Goal: Task Accomplishment & Management: Use online tool/utility

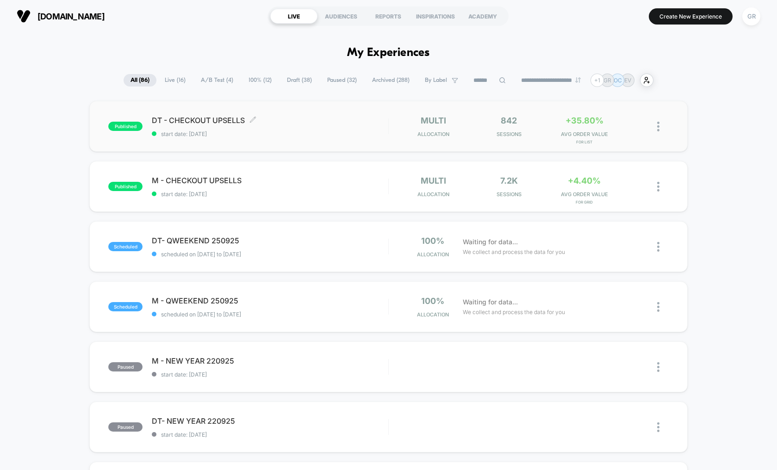
click at [205, 117] on span "DT - CHECKOUT UPSELLS Click to edit experience details" at bounding box center [270, 120] width 236 height 9
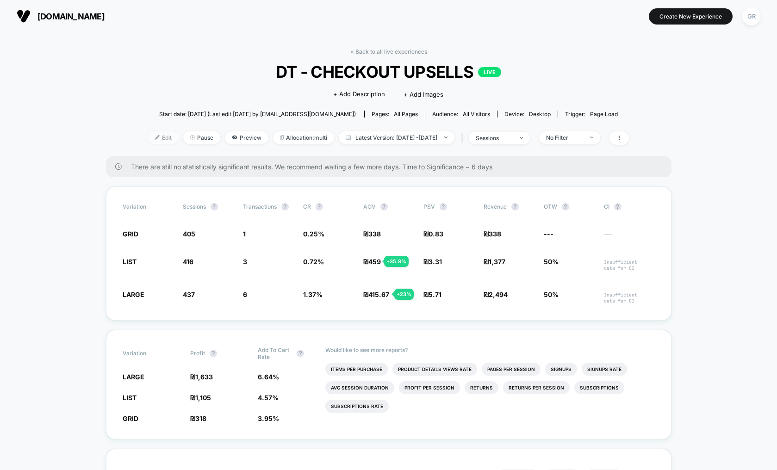
click at [148, 142] on span "Edit" at bounding box center [163, 137] width 31 height 12
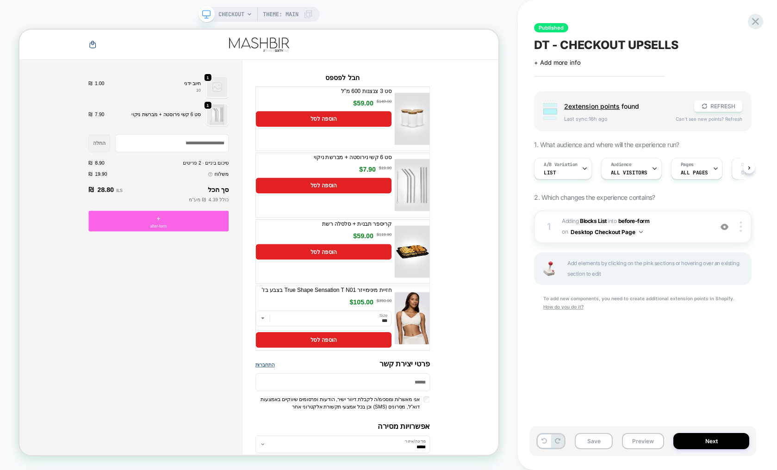
scroll to position [0, 0]
click at [644, 222] on span "before-form" at bounding box center [633, 220] width 31 height 7
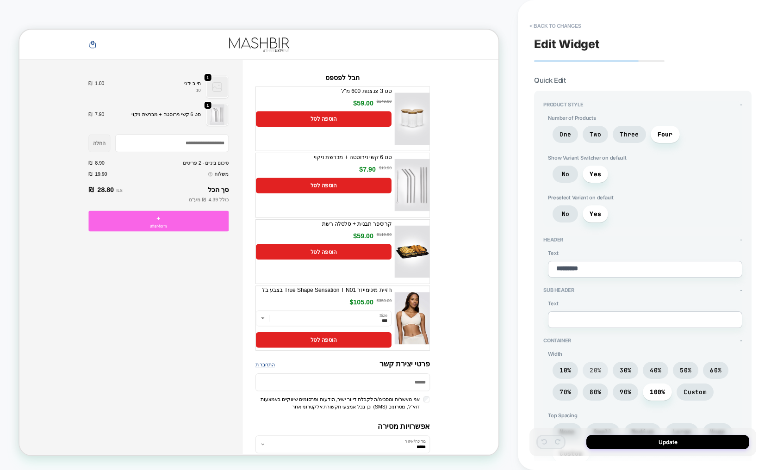
click at [602, 370] on span "20%" at bounding box center [594, 370] width 25 height 17
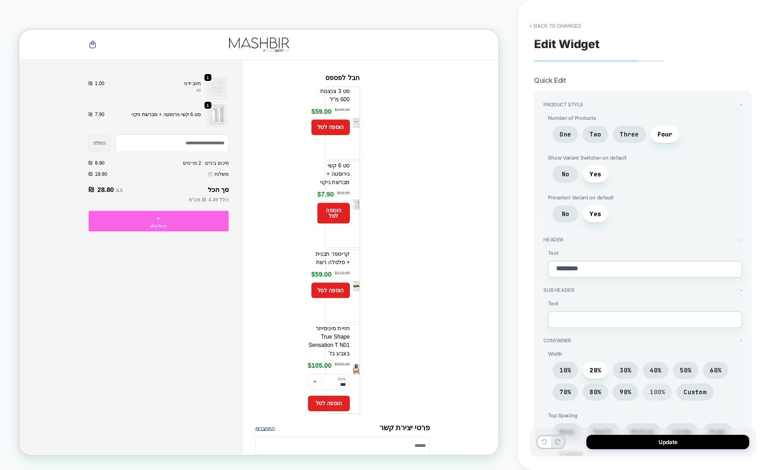
click at [655, 390] on span "100%" at bounding box center [656, 392] width 15 height 8
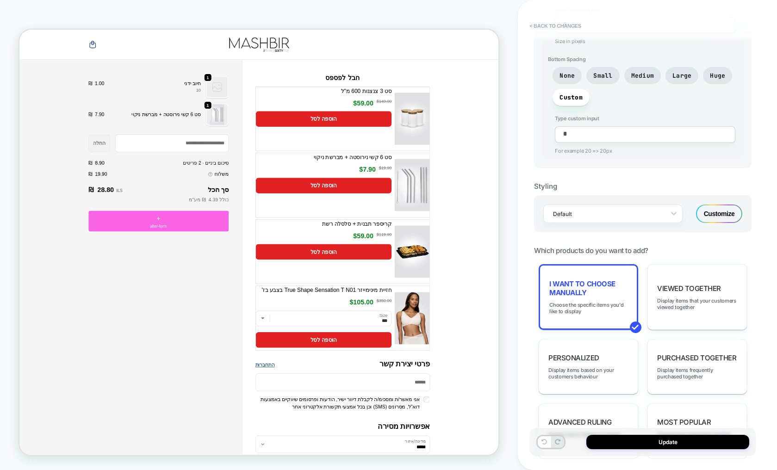
scroll to position [466, 0]
click at [711, 213] on div "Customize" at bounding box center [719, 213] width 46 height 19
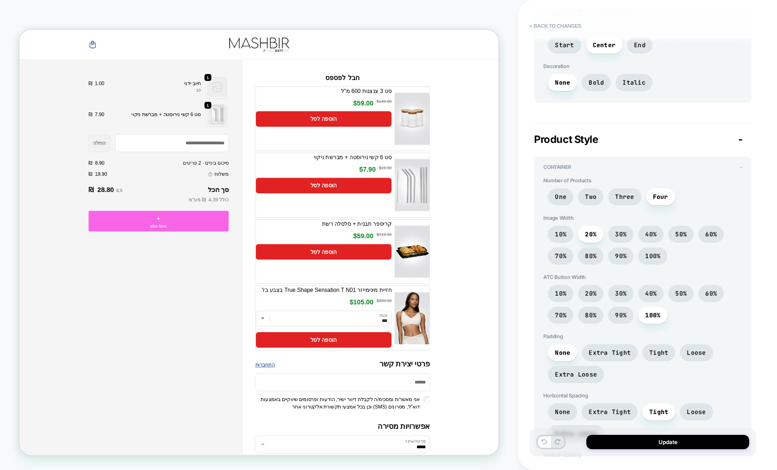
scroll to position [599, 0]
click at [562, 234] on span "10%" at bounding box center [561, 233] width 12 height 8
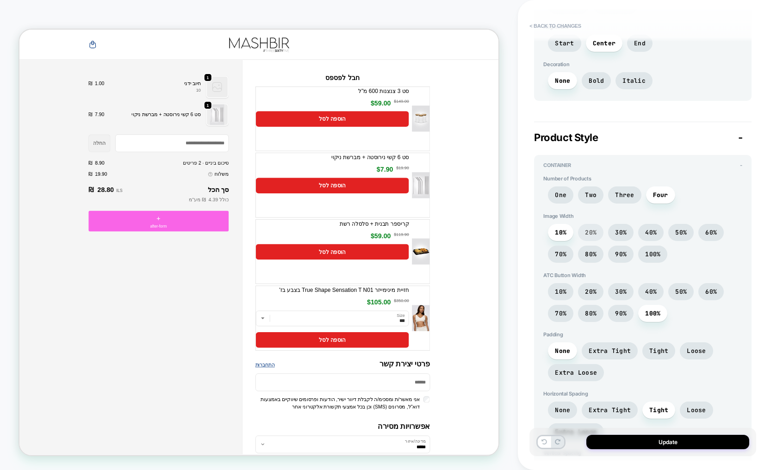
click at [587, 234] on span "20%" at bounding box center [591, 233] width 12 height 8
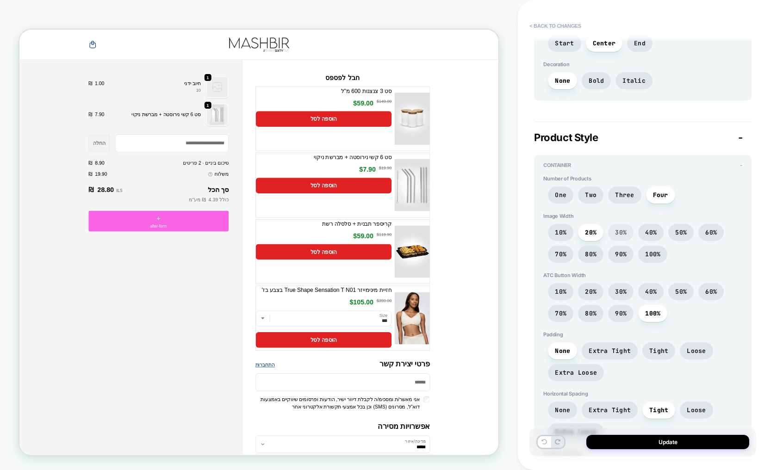
click at [616, 235] on span "30%" at bounding box center [621, 233] width 12 height 8
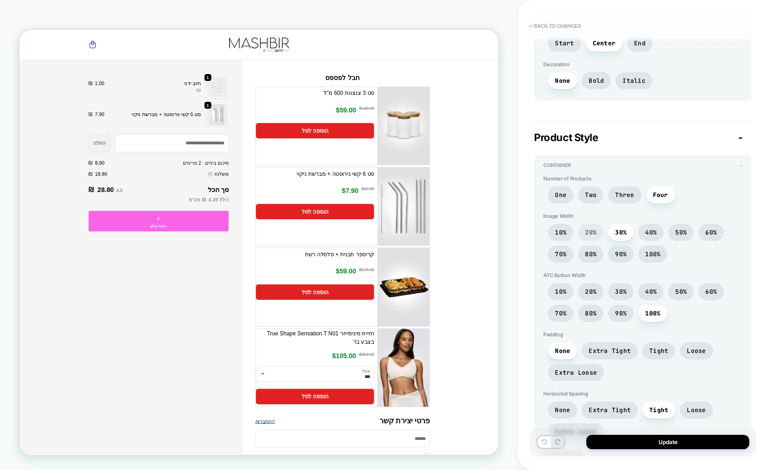
click at [596, 235] on span "20%" at bounding box center [590, 232] width 25 height 17
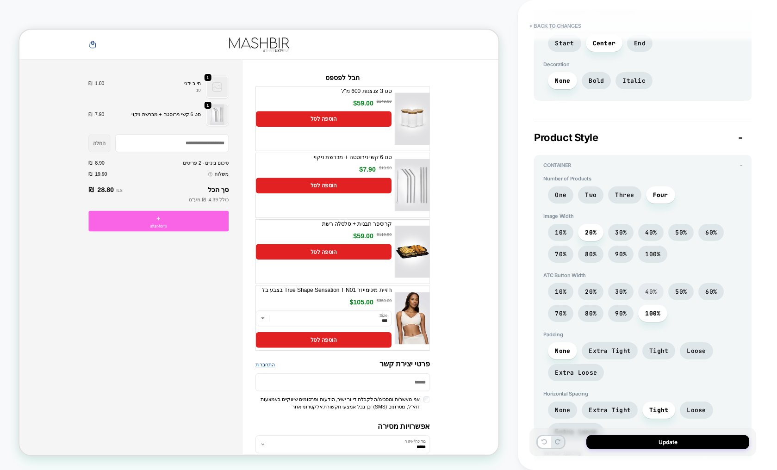
click at [650, 294] on span "40%" at bounding box center [651, 292] width 12 height 8
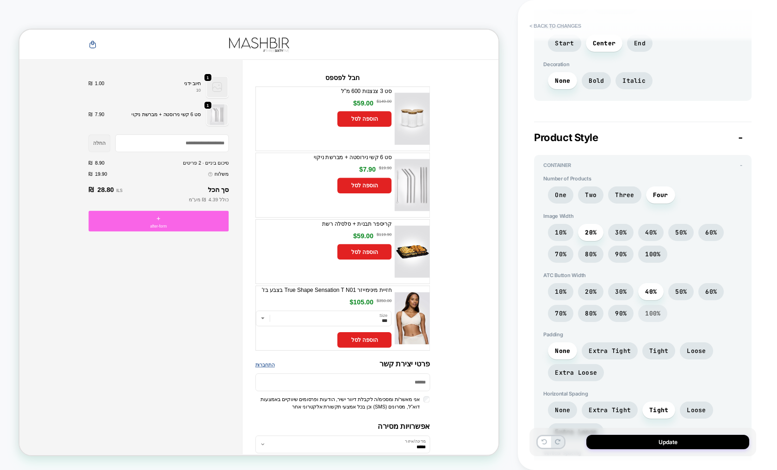
click at [649, 310] on span "100%" at bounding box center [652, 313] width 15 height 8
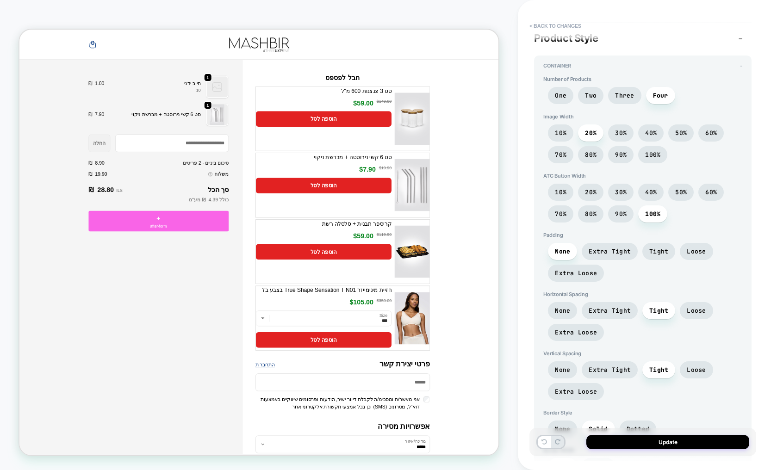
scroll to position [699, 0]
click at [566, 311] on span "None" at bounding box center [562, 310] width 15 height 8
click at [650, 311] on span "Tight" at bounding box center [658, 310] width 19 height 8
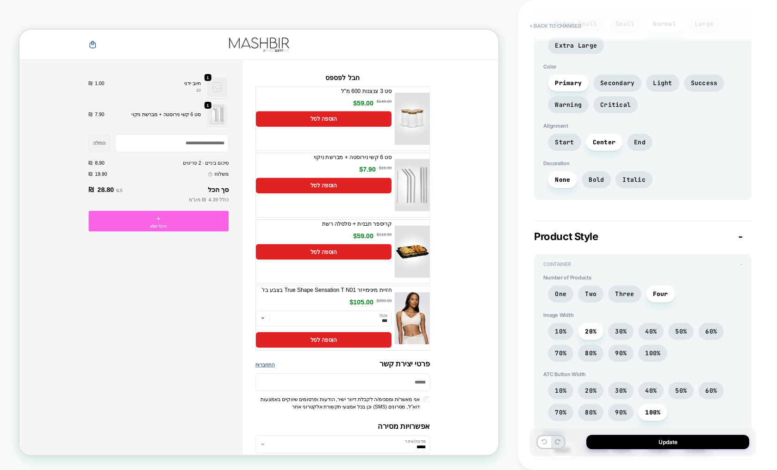
scroll to position [500, 0]
click at [592, 295] on span "Two" at bounding box center [591, 295] width 12 height 8
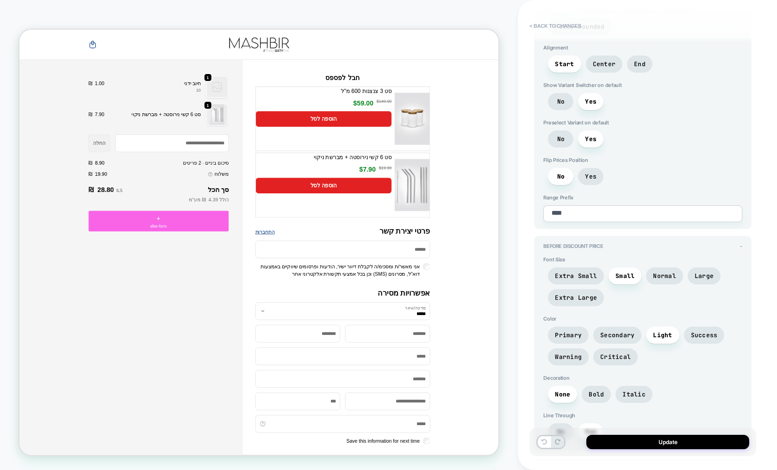
scroll to position [1199, 0]
click at [652, 444] on button "Update" at bounding box center [667, 442] width 163 height 14
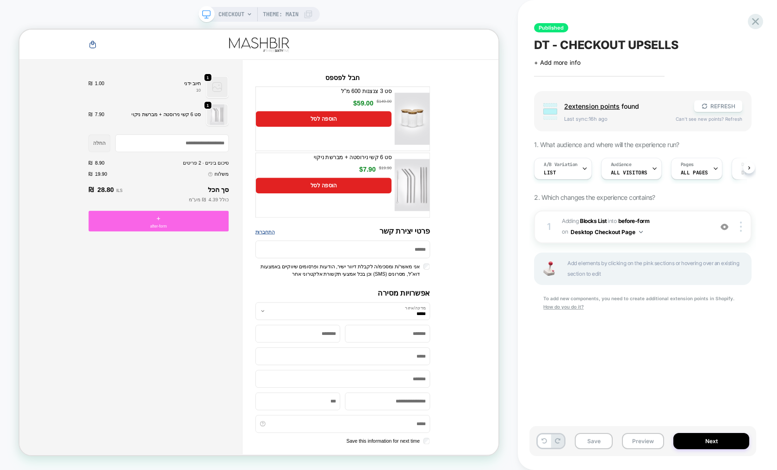
scroll to position [0, 0]
click at [704, 439] on button "Next" at bounding box center [711, 441] width 76 height 16
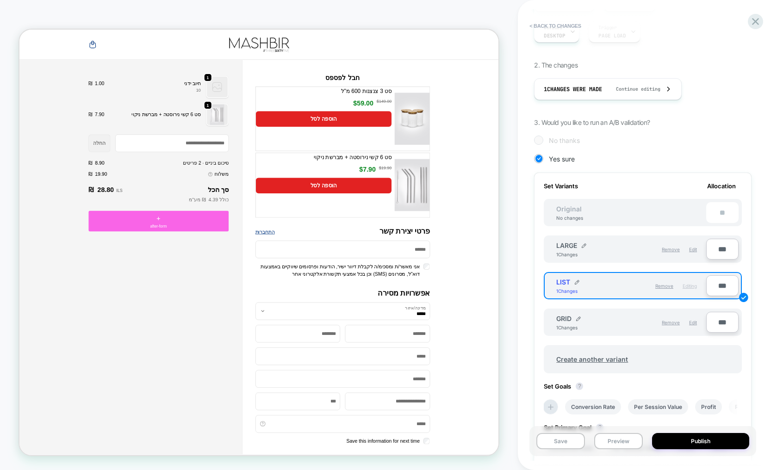
scroll to position [133, 0]
click at [689, 320] on span "Edit" at bounding box center [693, 322] width 8 height 6
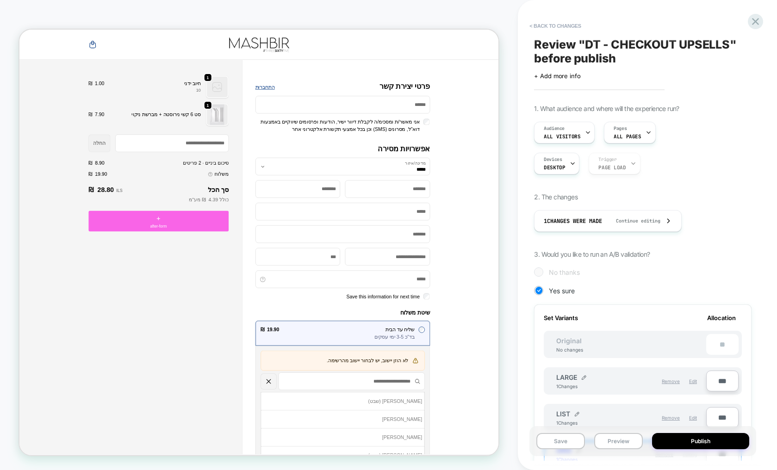
scroll to position [0, 0]
click at [550, 27] on button "< Back to changes" at bounding box center [555, 26] width 61 height 15
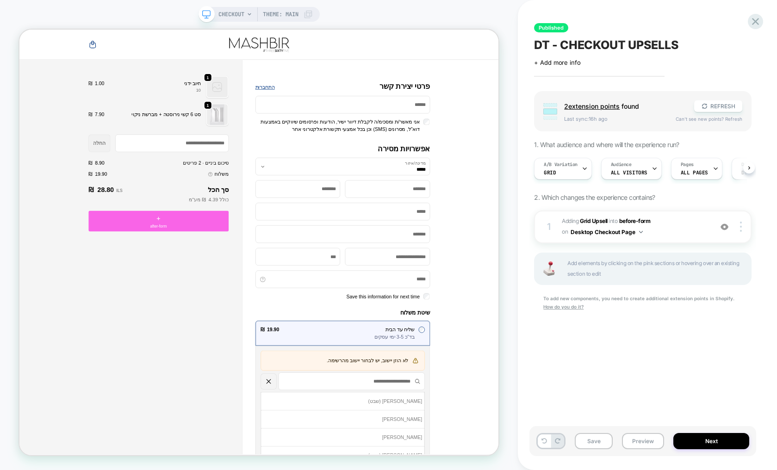
scroll to position [0, 0]
click at [703, 226] on span "#_loomi_addon_1758809077066_dup1758809390 Adding Grid Upsell INTO before-form b…" at bounding box center [635, 227] width 146 height 22
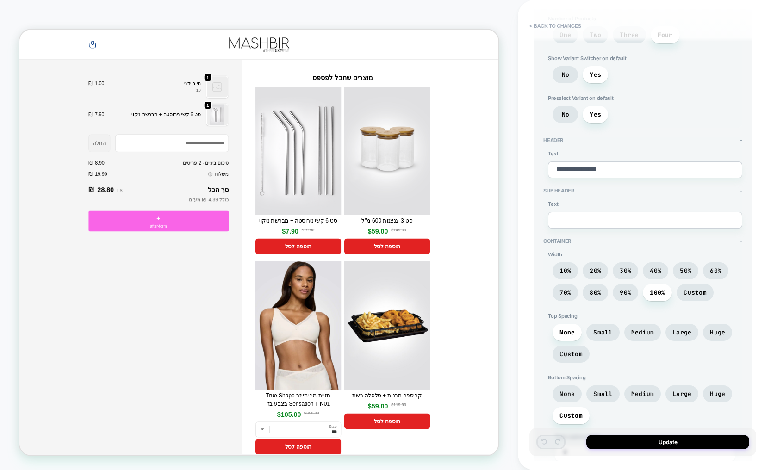
scroll to position [100, 0]
click at [594, 267] on span "20%" at bounding box center [595, 270] width 12 height 8
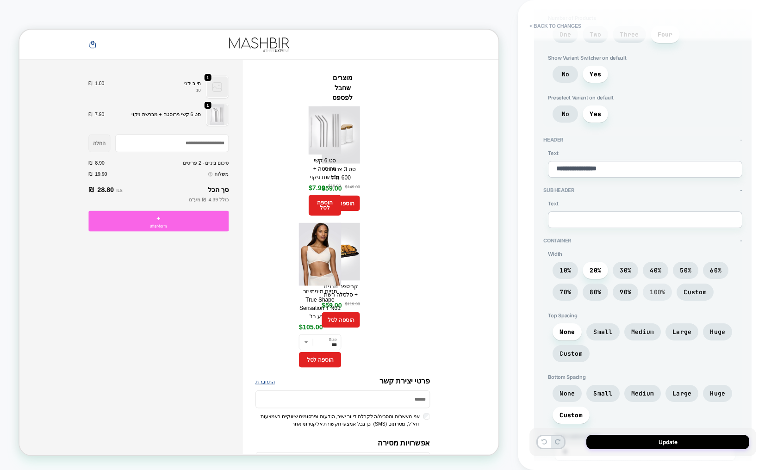
click at [654, 292] on span "100%" at bounding box center [656, 292] width 15 height 8
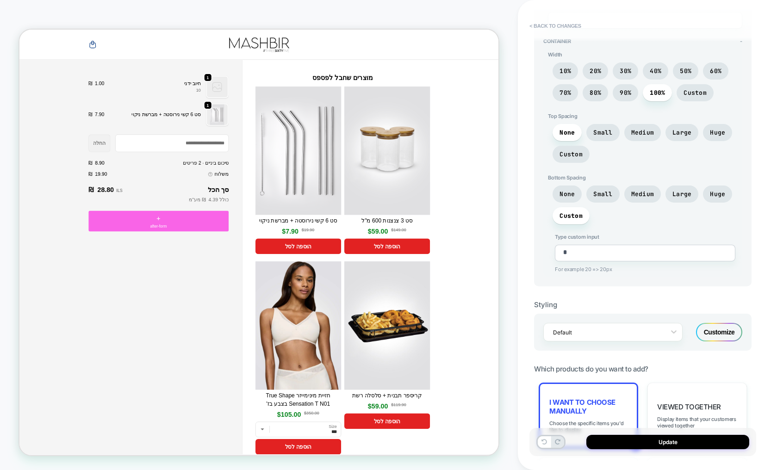
scroll to position [300, 0]
click at [723, 334] on div "Customize" at bounding box center [719, 331] width 46 height 19
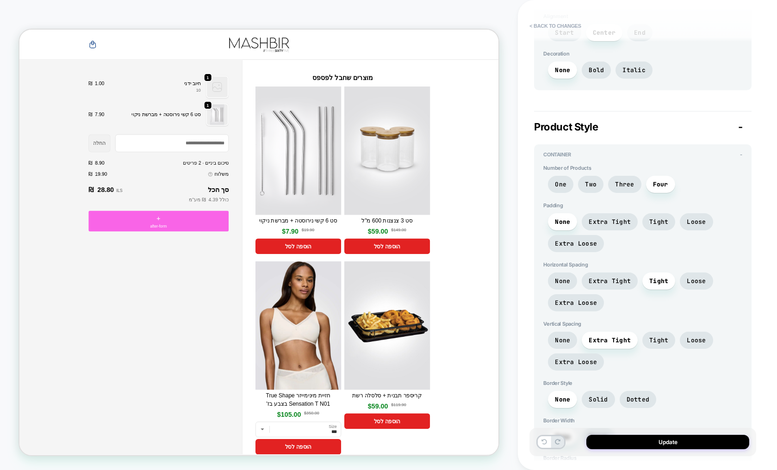
scroll to position [633, 0]
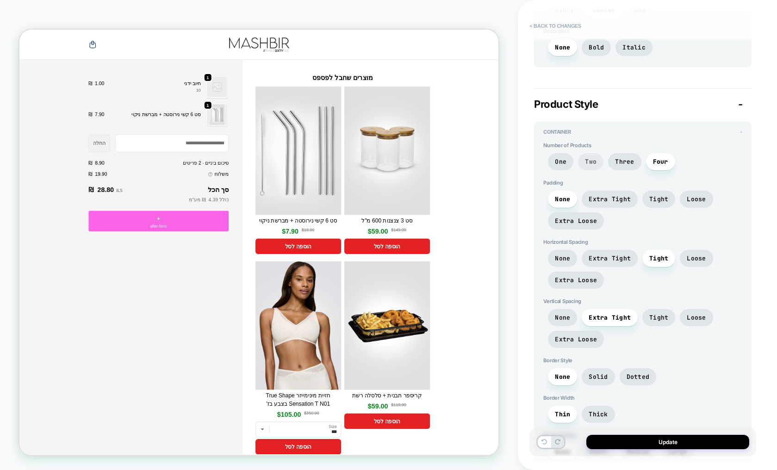
click at [593, 162] on span "Two" at bounding box center [591, 162] width 12 height 8
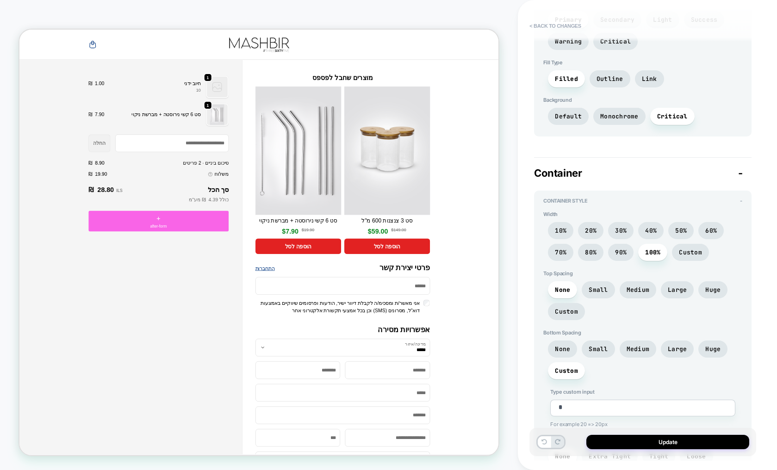
scroll to position [2098, 0]
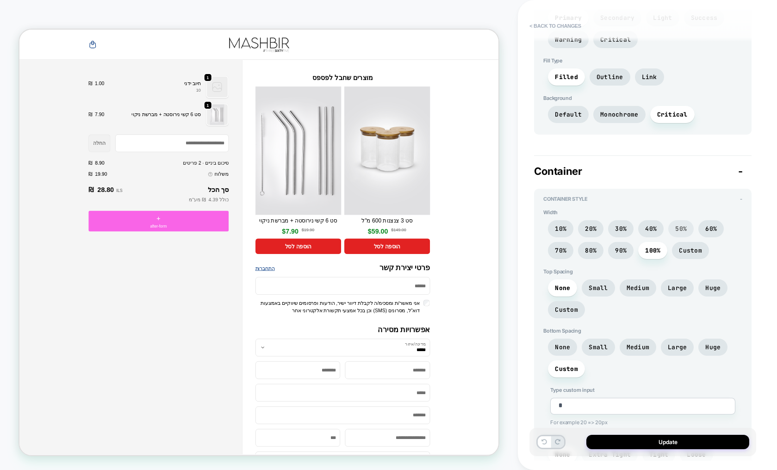
click at [681, 230] on span "50%" at bounding box center [681, 229] width 12 height 8
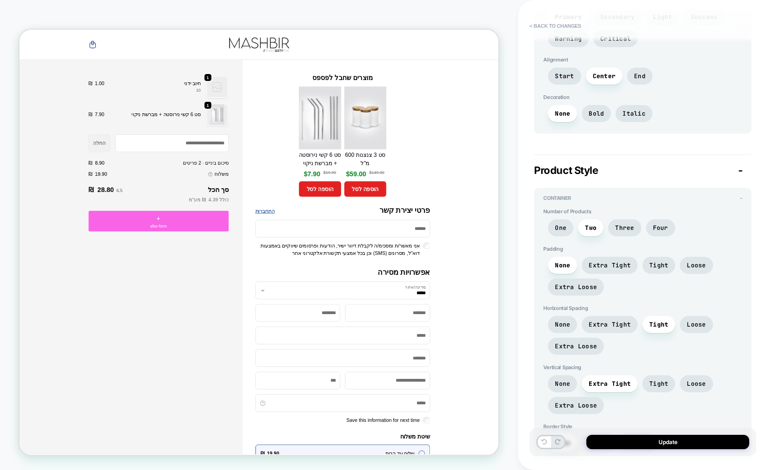
scroll to position [566, 0]
click at [658, 226] on span "Four" at bounding box center [660, 228] width 15 height 8
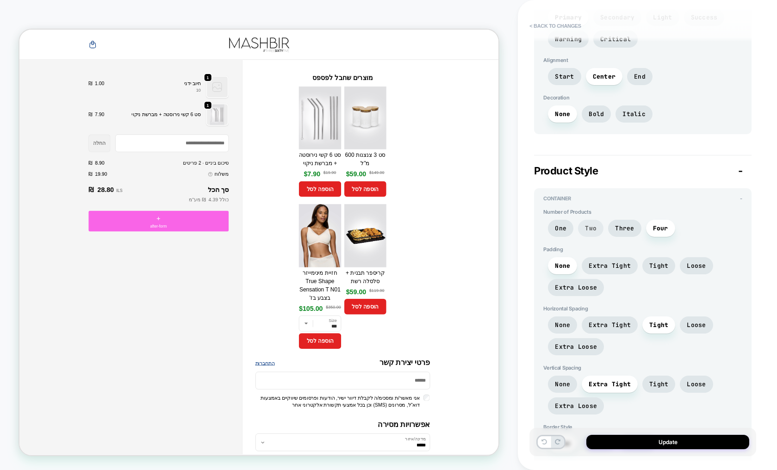
click at [589, 230] on span "Two" at bounding box center [591, 228] width 12 height 8
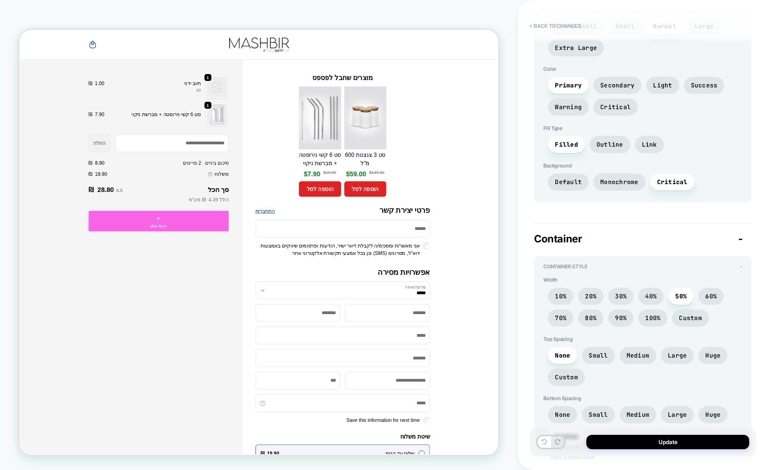
scroll to position [2032, 0]
click at [597, 319] on span "80%" at bounding box center [590, 317] width 25 height 17
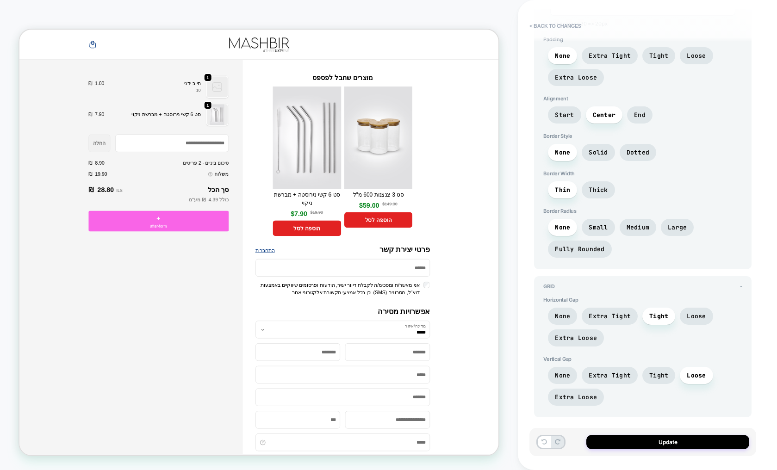
scroll to position [2500, 0]
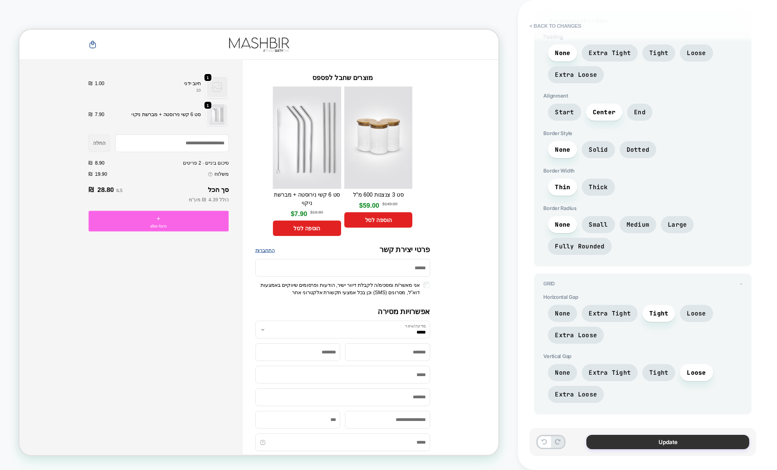
click at [656, 442] on button "Update" at bounding box center [667, 442] width 163 height 14
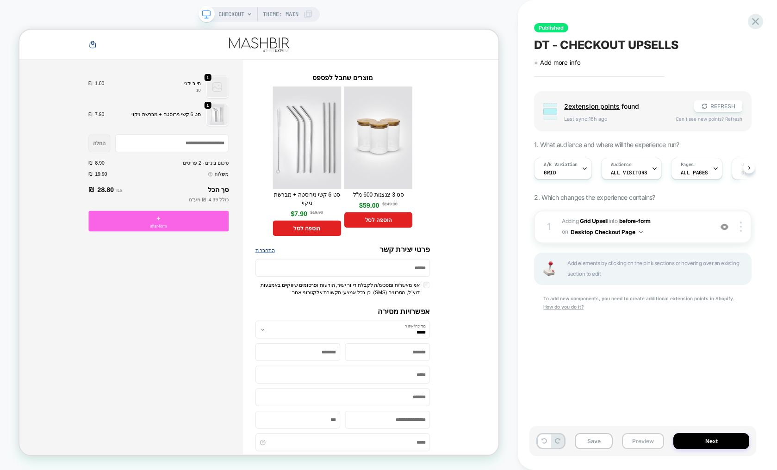
scroll to position [0, 0]
click at [700, 444] on button "Next" at bounding box center [711, 441] width 76 height 16
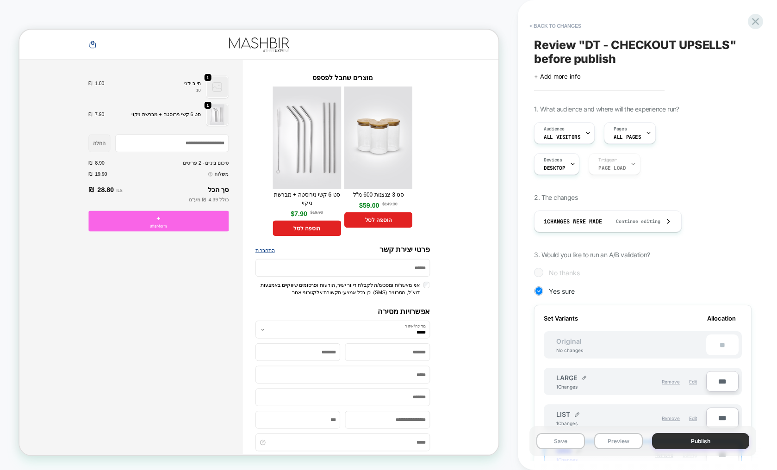
scroll to position [0, 1]
click at [700, 441] on button "Publish" at bounding box center [700, 441] width 97 height 16
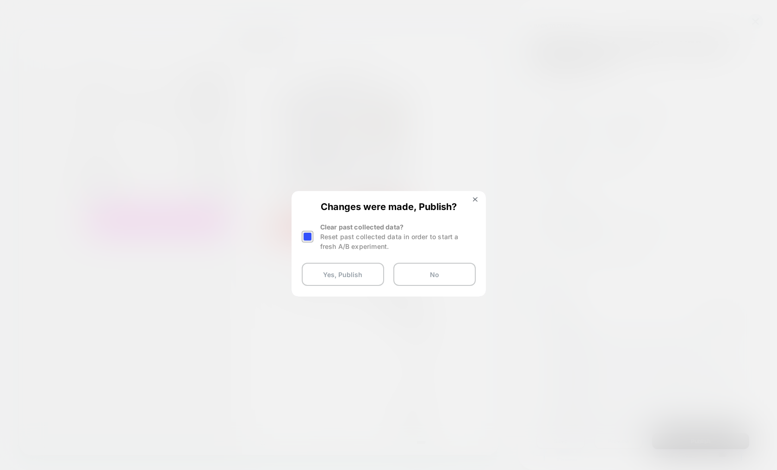
click at [306, 238] on div at bounding box center [308, 237] width 12 height 12
click at [354, 279] on button "Yes, Publish" at bounding box center [343, 274] width 82 height 23
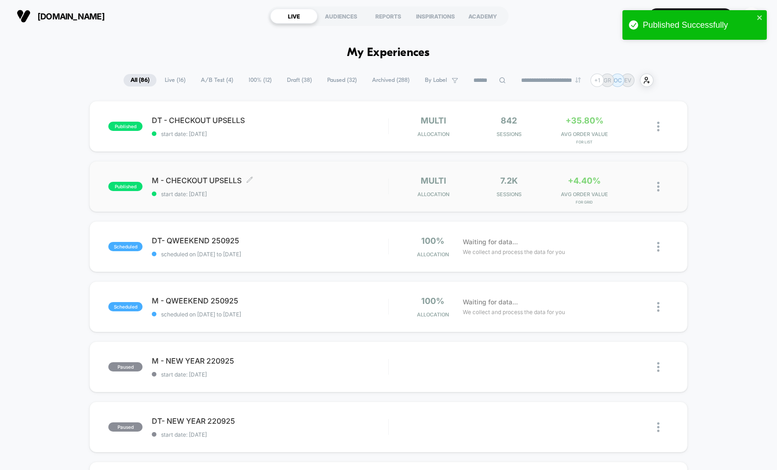
click at [366, 191] on span "start date: [DATE]" at bounding box center [270, 194] width 236 height 7
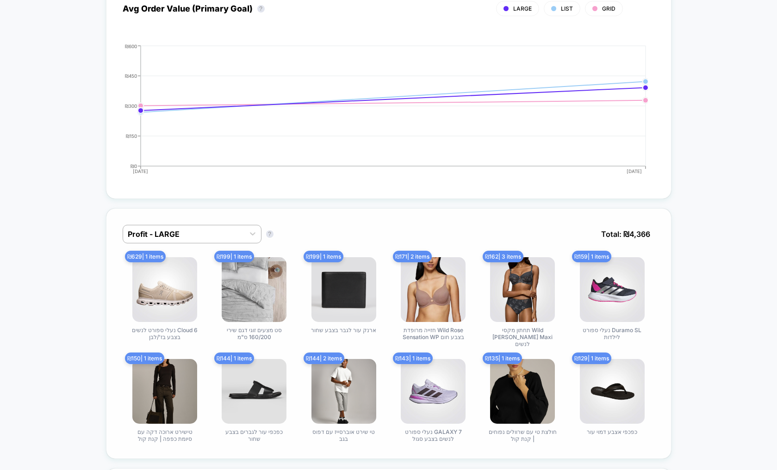
scroll to position [466, 0]
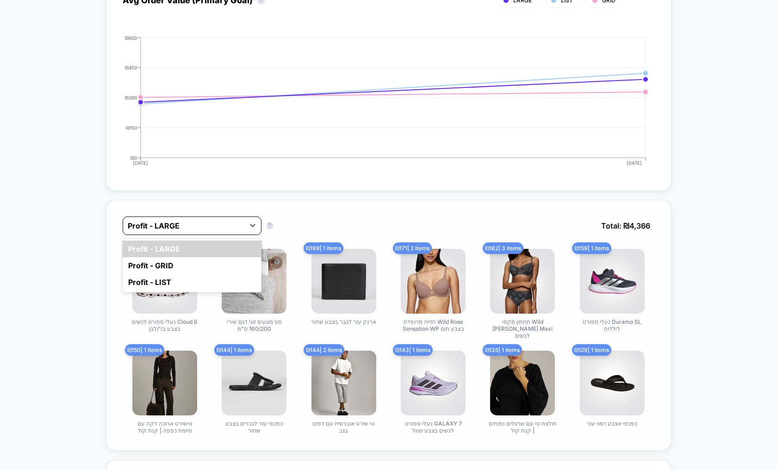
click at [200, 226] on div at bounding box center [184, 225] width 112 height 11
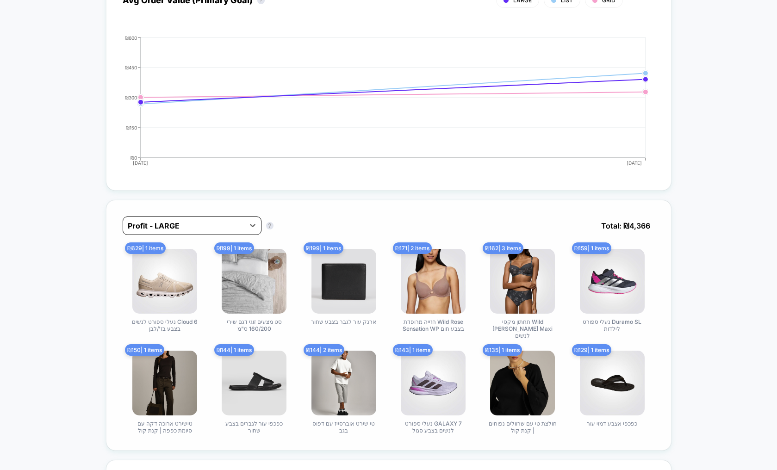
click at [200, 226] on div at bounding box center [184, 225] width 112 height 11
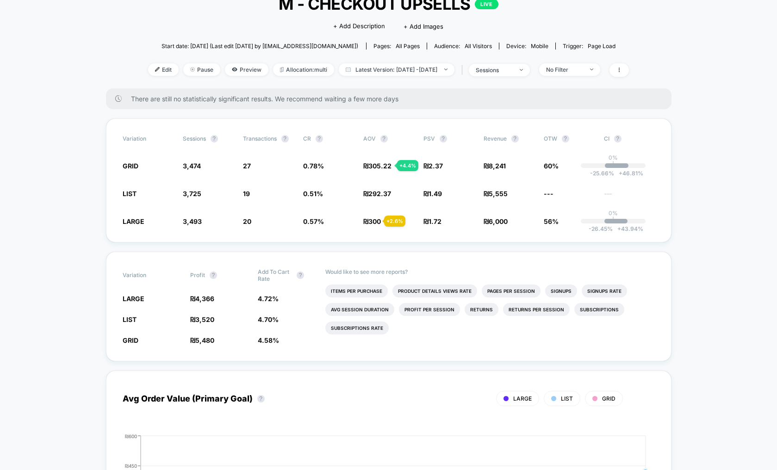
scroll to position [67, 0]
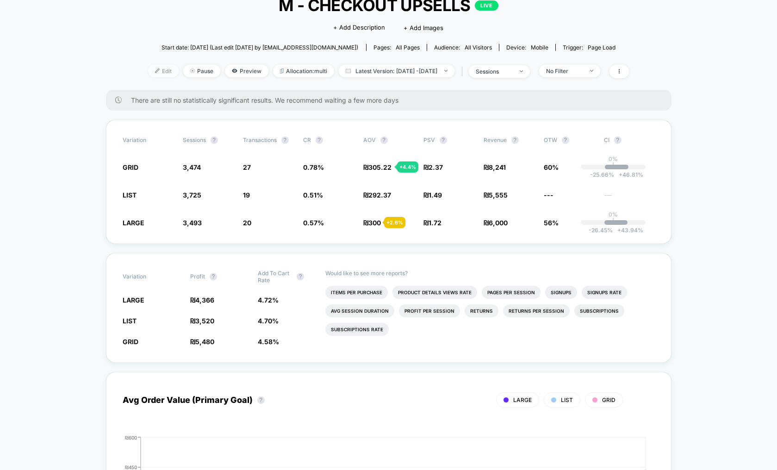
click at [148, 66] on span "Edit" at bounding box center [163, 71] width 31 height 12
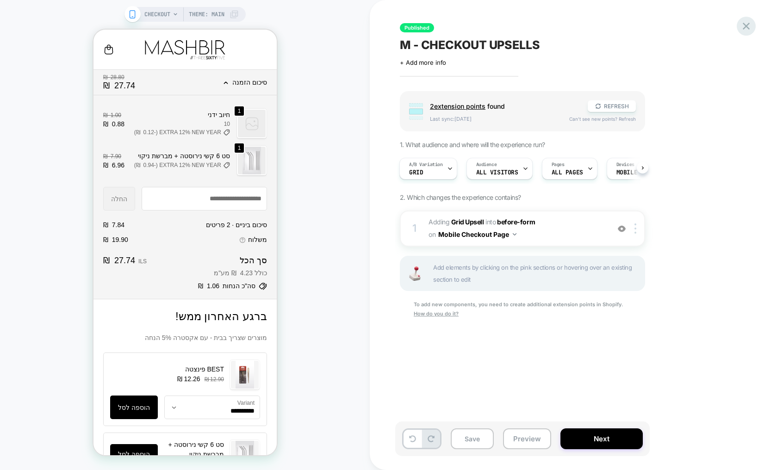
click at [749, 22] on icon at bounding box center [746, 26] width 12 height 12
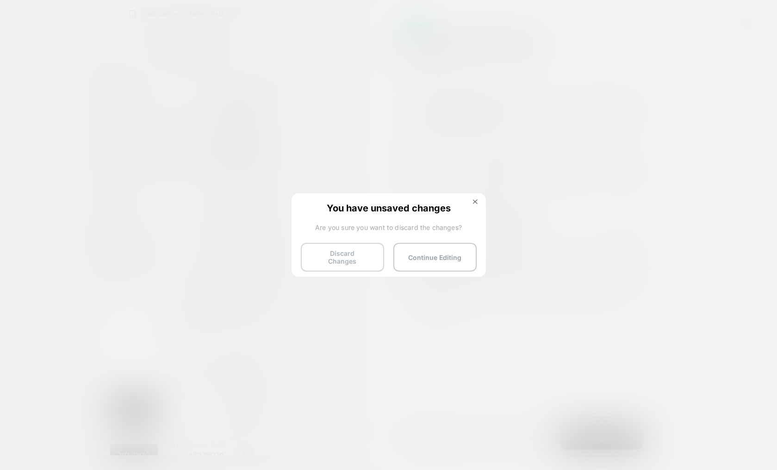
click at [324, 259] on button "Discard Changes" at bounding box center [342, 257] width 83 height 29
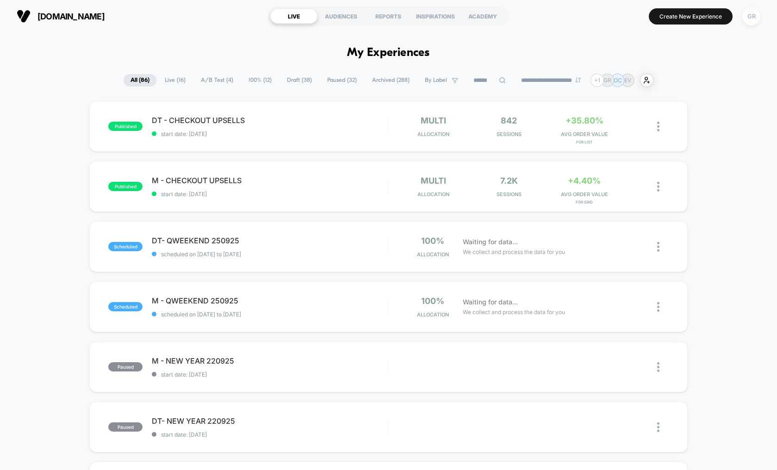
click at [747, 17] on div "GR" at bounding box center [751, 16] width 18 height 18
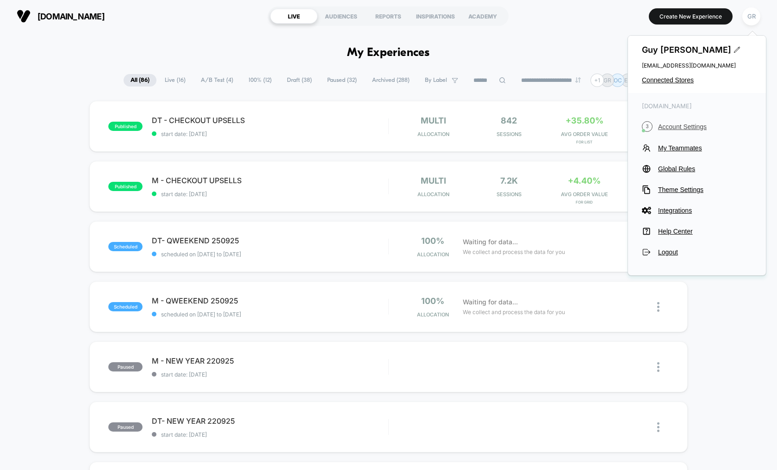
click at [684, 127] on span "Account Settings" at bounding box center [705, 126] width 94 height 7
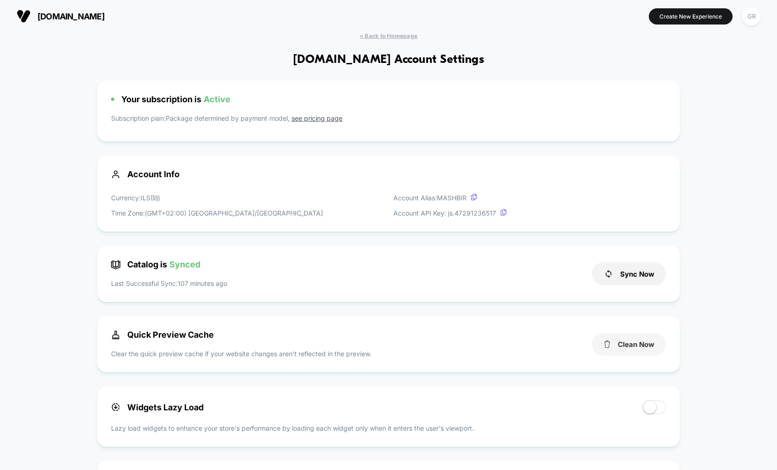
click at [634, 344] on button "Clean Now" at bounding box center [629, 344] width 74 height 23
click at [393, 37] on span "< Back to Homepage" at bounding box center [388, 35] width 58 height 7
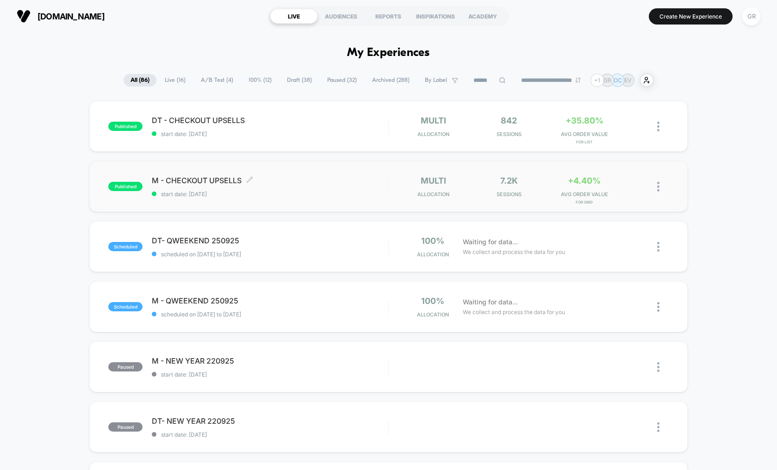
click at [181, 183] on span "M - CHECKOUT UPSELLS Click to edit experience details" at bounding box center [270, 180] width 236 height 9
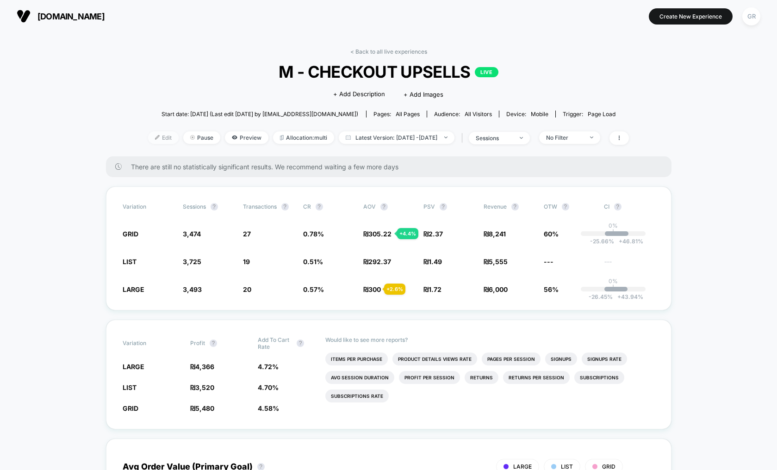
click at [148, 137] on span "Edit" at bounding box center [163, 137] width 31 height 12
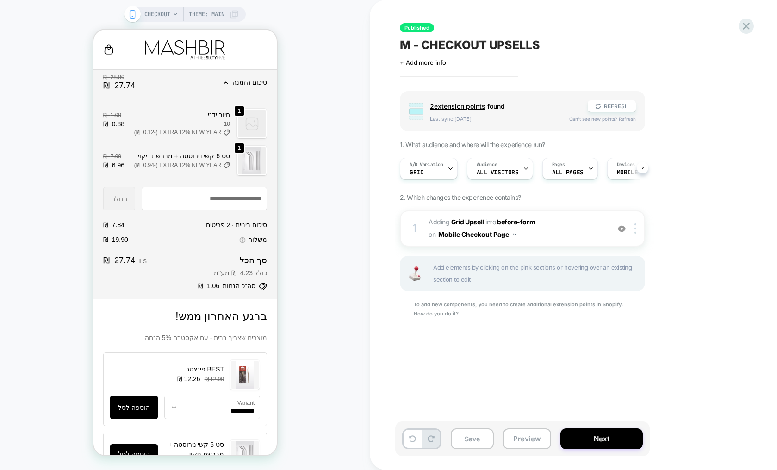
scroll to position [0, 0]
click at [227, 84] on icon "button" at bounding box center [225, 82] width 5 height 5
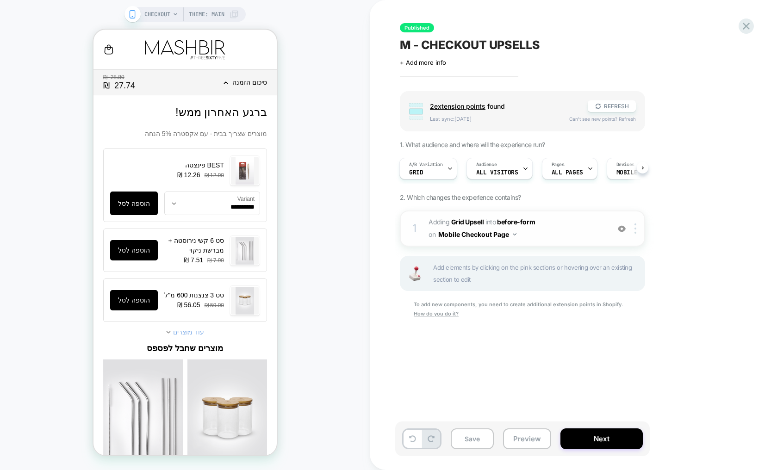
click at [564, 229] on span "#_loomi_addon_1758809077066 Adding Grid Upsell INTO before-form before-form on …" at bounding box center [516, 228] width 176 height 25
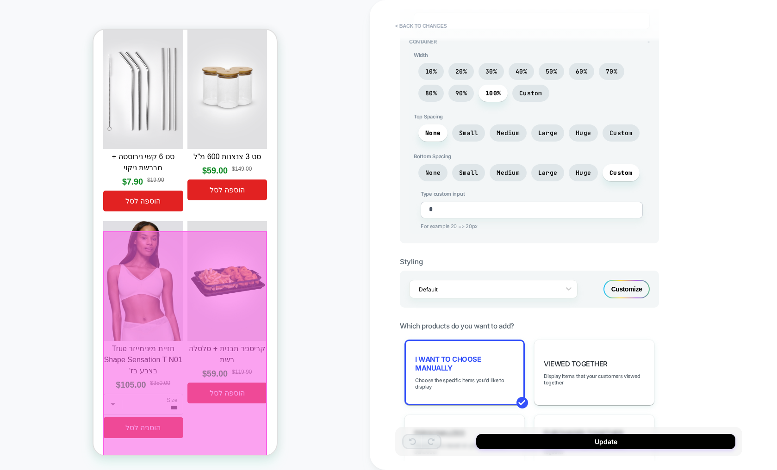
scroll to position [300, 0]
click at [626, 297] on div "Customize" at bounding box center [626, 288] width 46 height 19
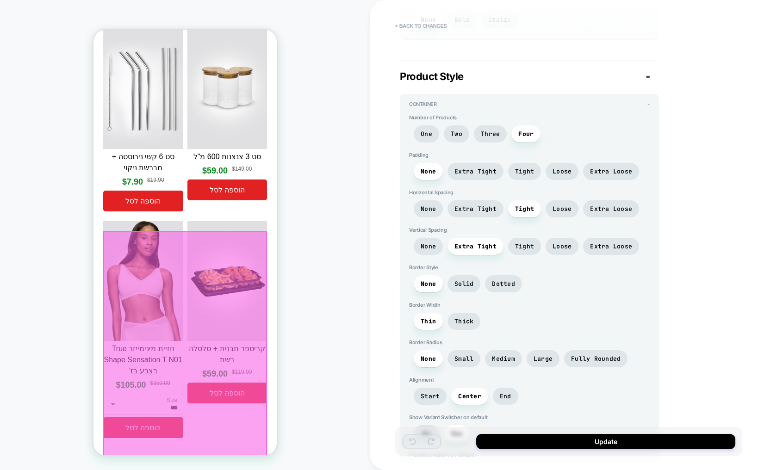
scroll to position [633, 0]
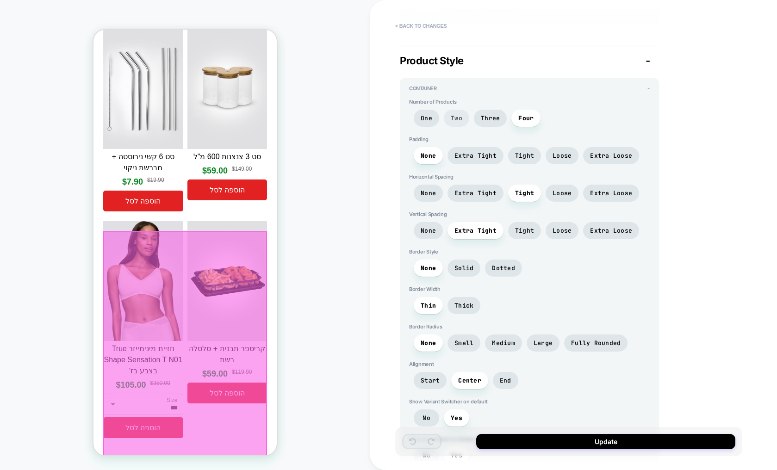
click at [455, 122] on span "Two" at bounding box center [457, 118] width 12 height 8
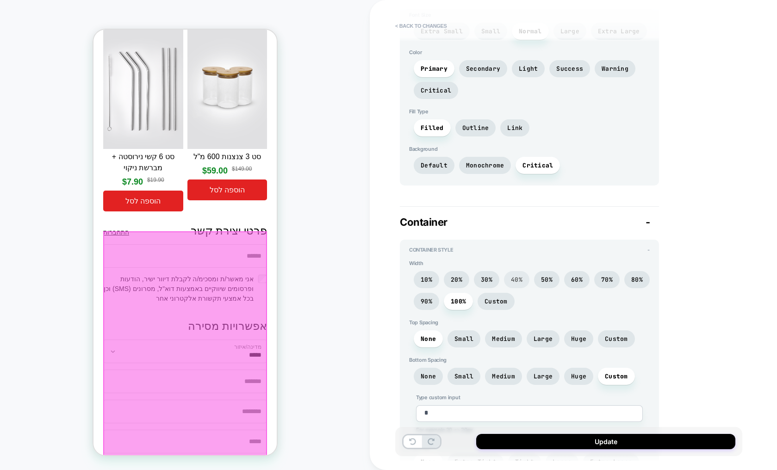
scroll to position [1832, 0]
click at [542, 278] on span "50%" at bounding box center [547, 278] width 12 height 8
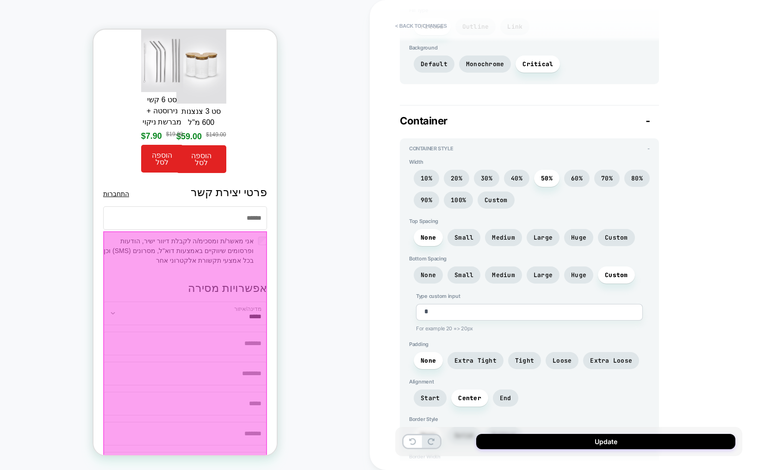
scroll to position [1932, 0]
click at [557, 360] on span "Loose" at bounding box center [561, 360] width 19 height 8
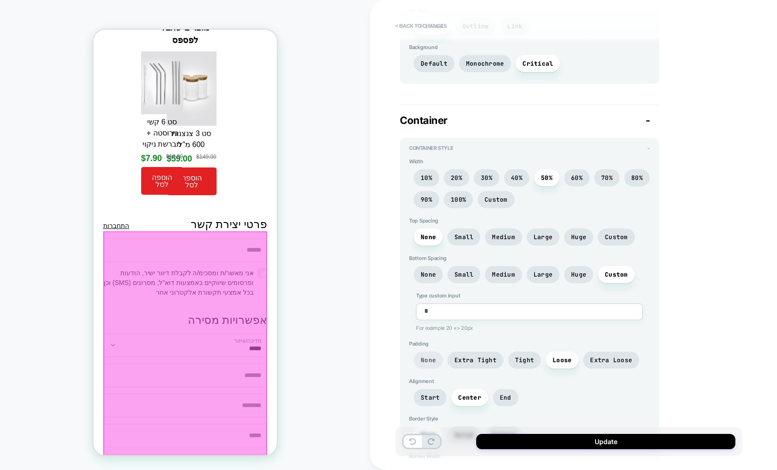
click at [427, 359] on span "None" at bounding box center [427, 360] width 15 height 8
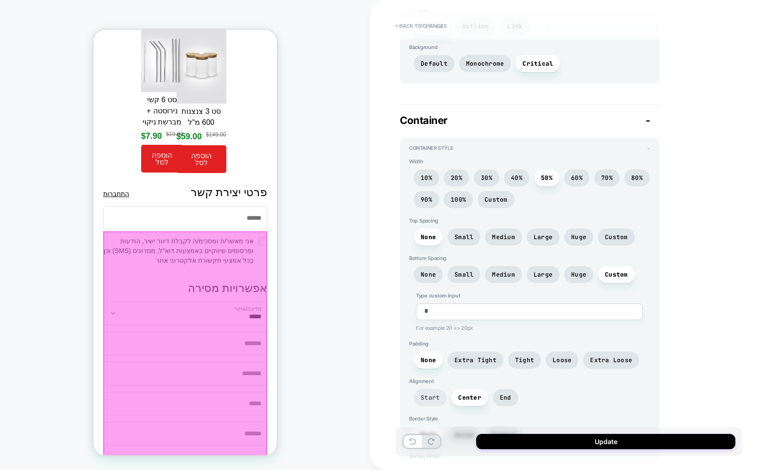
click at [421, 402] on span "Start" at bounding box center [430, 397] width 33 height 17
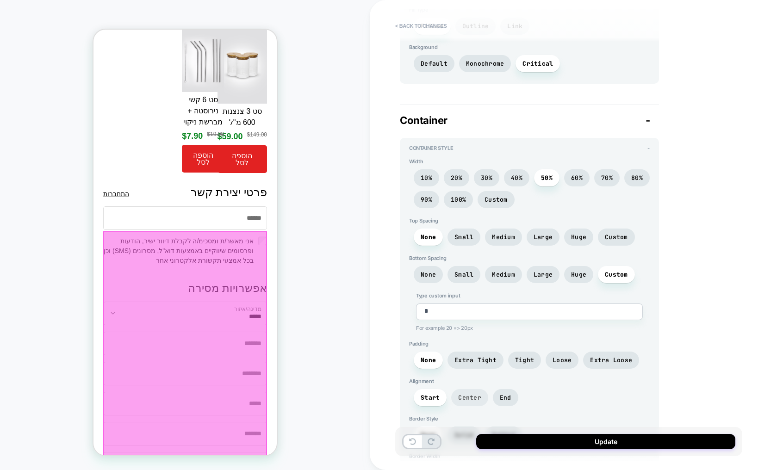
click at [475, 401] on span "Center" at bounding box center [469, 398] width 23 height 8
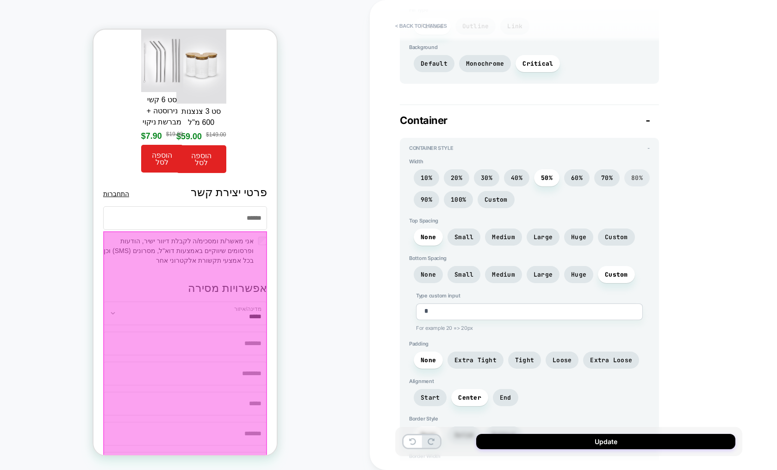
click at [629, 179] on span "80%" at bounding box center [636, 177] width 25 height 17
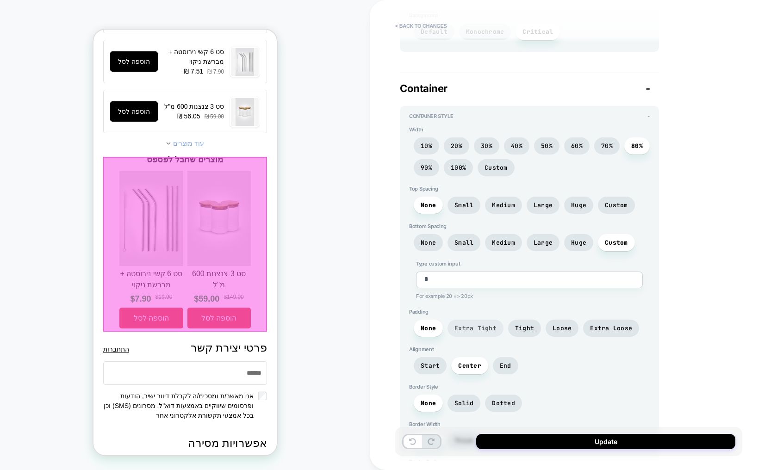
scroll to position [1965, 0]
click at [518, 330] on span "Tight" at bounding box center [524, 327] width 19 height 8
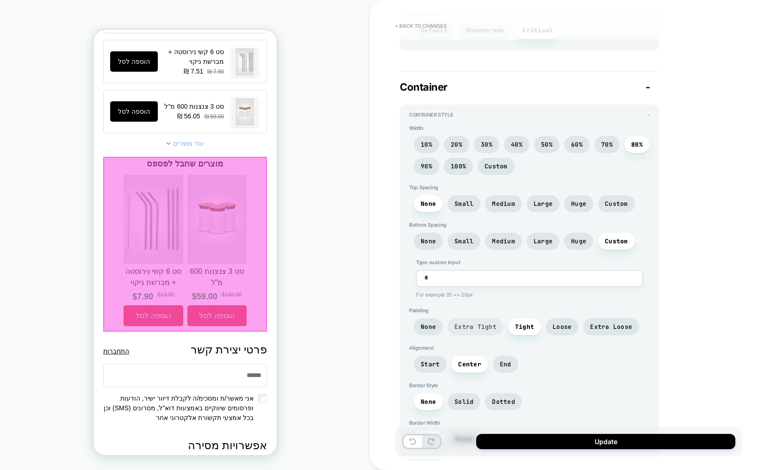
click at [476, 328] on span "Extra Tight" at bounding box center [475, 327] width 42 height 8
click at [563, 330] on span "Loose" at bounding box center [561, 327] width 19 height 8
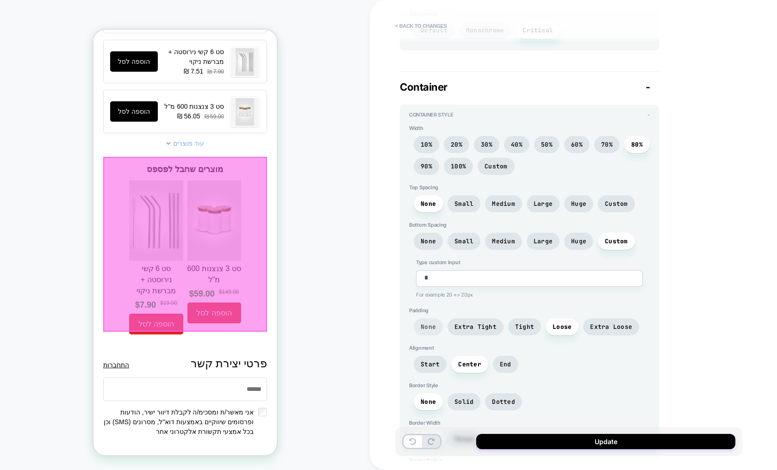
click at [420, 328] on span "None" at bounding box center [428, 326] width 29 height 17
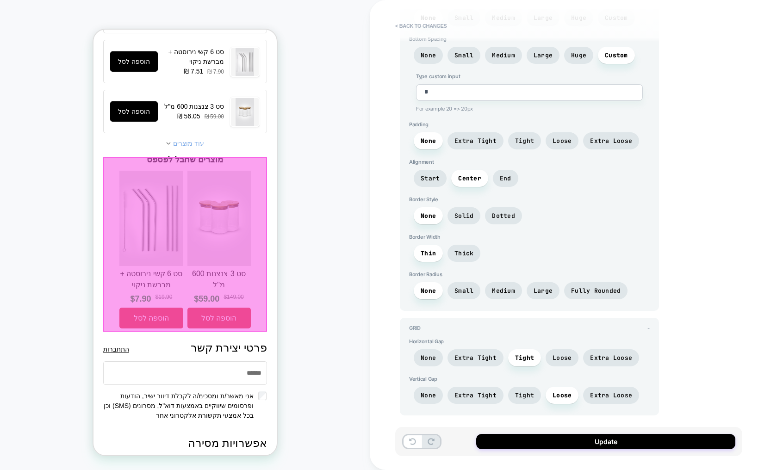
scroll to position [2152, 0]
click at [563, 359] on span "Loose" at bounding box center [561, 357] width 19 height 8
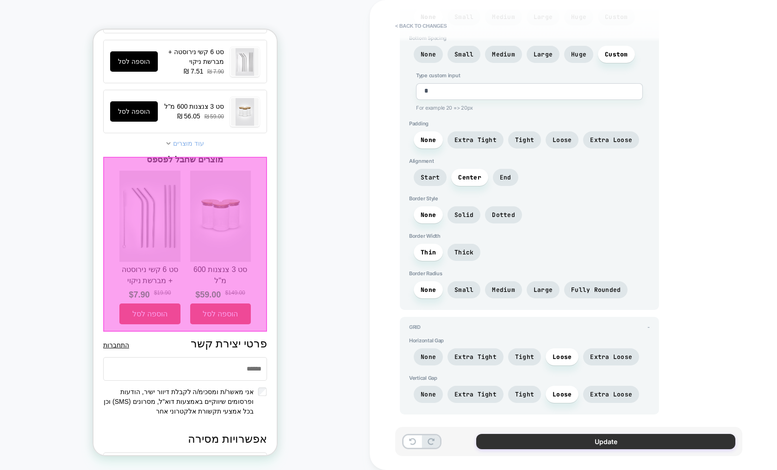
click at [577, 442] on button "Update" at bounding box center [605, 441] width 259 height 15
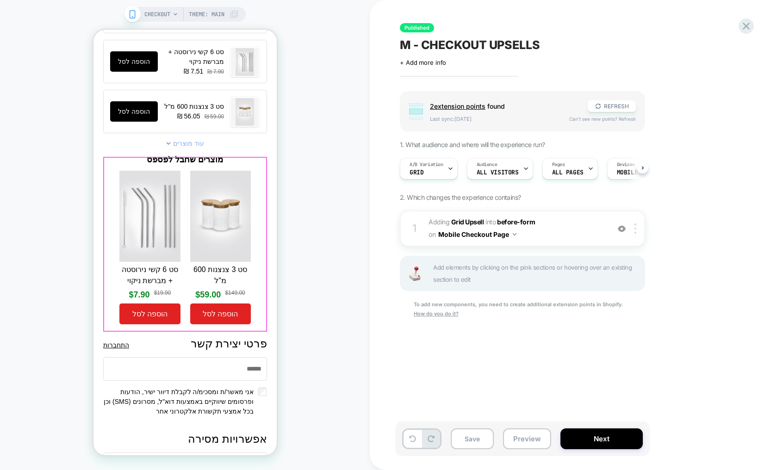
scroll to position [0, 0]
click at [442, 166] on span "A/B Variation" at bounding box center [426, 164] width 34 height 6
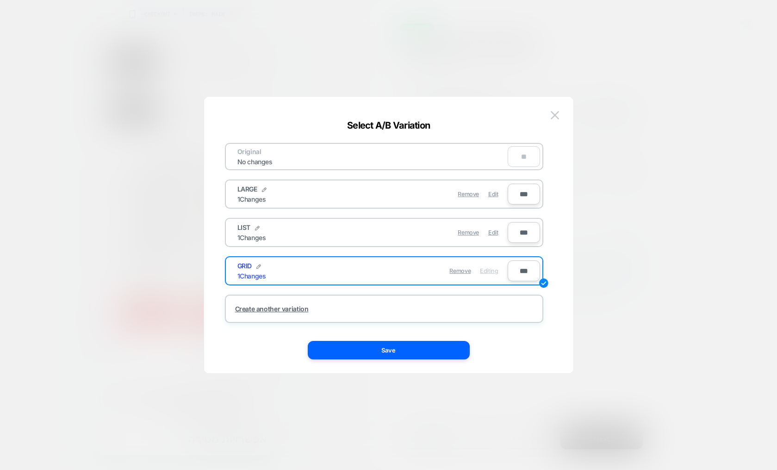
click at [261, 309] on div "Create another variation" at bounding box center [272, 309] width 74 height 8
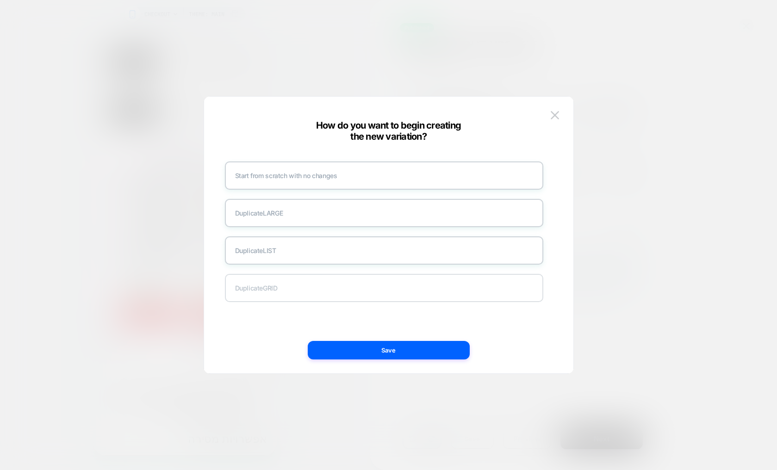
click at [311, 284] on div "Duplicate GRID" at bounding box center [384, 288] width 318 height 28
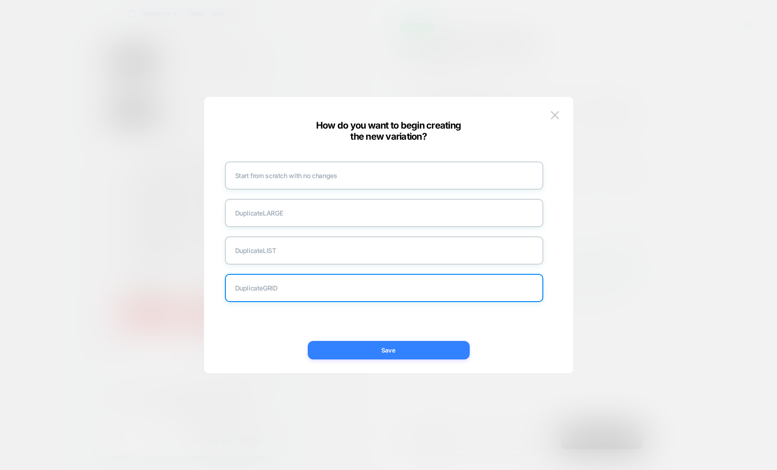
click at [387, 354] on button "Save" at bounding box center [389, 350] width 162 height 19
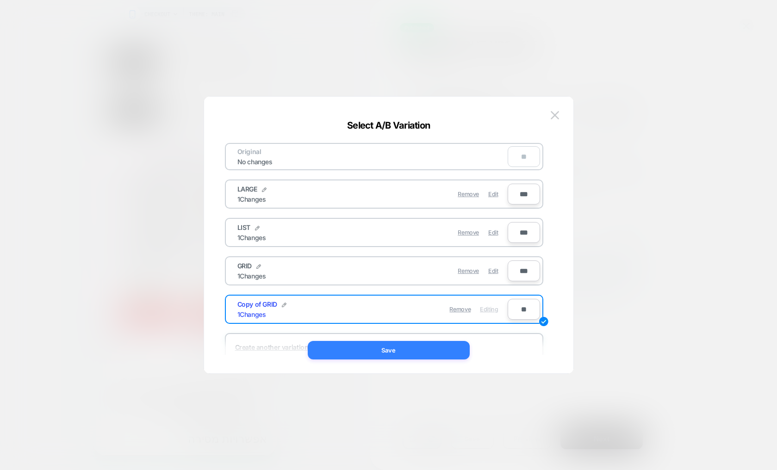
click at [427, 347] on button "Save" at bounding box center [389, 350] width 162 height 19
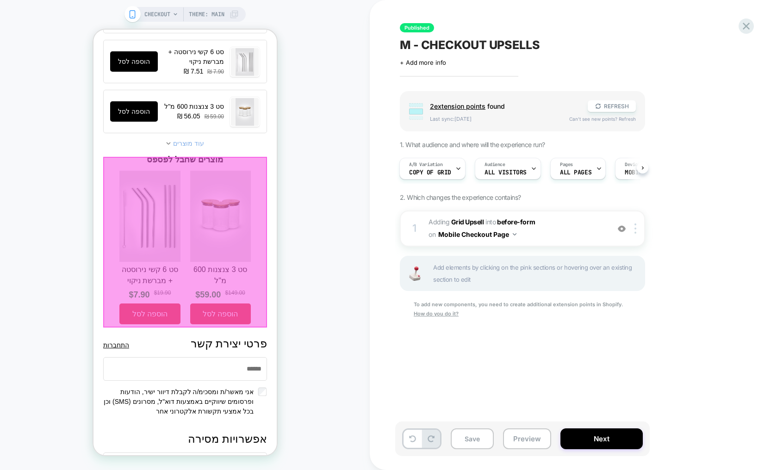
click at [184, 229] on div at bounding box center [185, 242] width 164 height 171
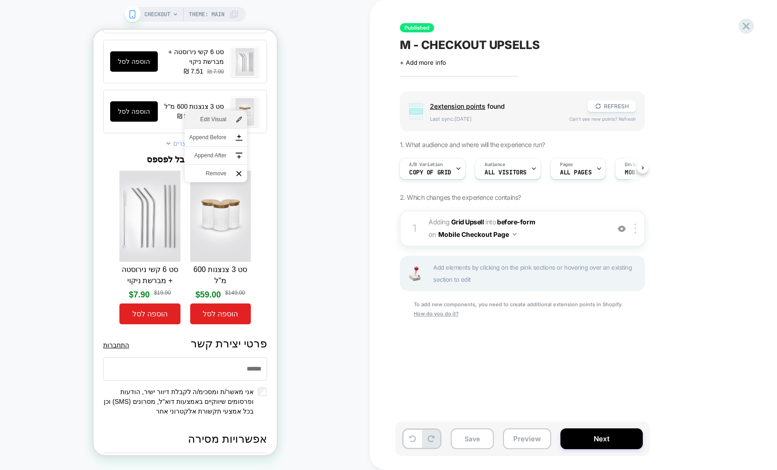
click at [219, 119] on span "Edit Visual" at bounding box center [207, 119] width 37 height 8
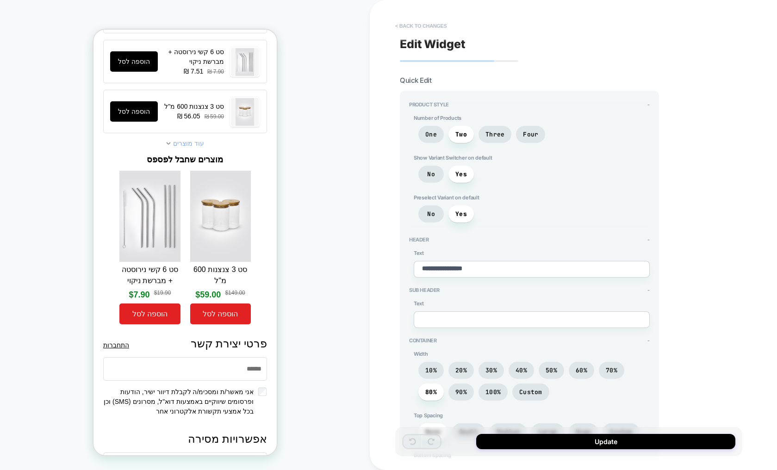
click at [417, 22] on button "< Back to changes" at bounding box center [420, 26] width 61 height 15
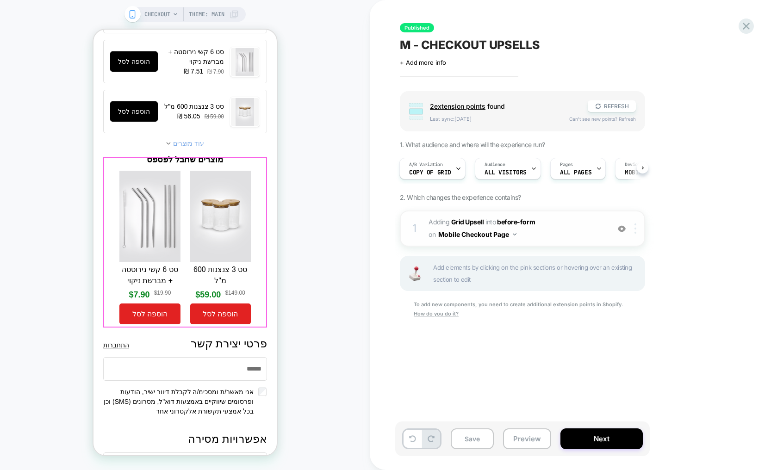
click at [632, 230] on div at bounding box center [636, 228] width 15 height 10
click at [635, 231] on img at bounding box center [635, 228] width 2 height 10
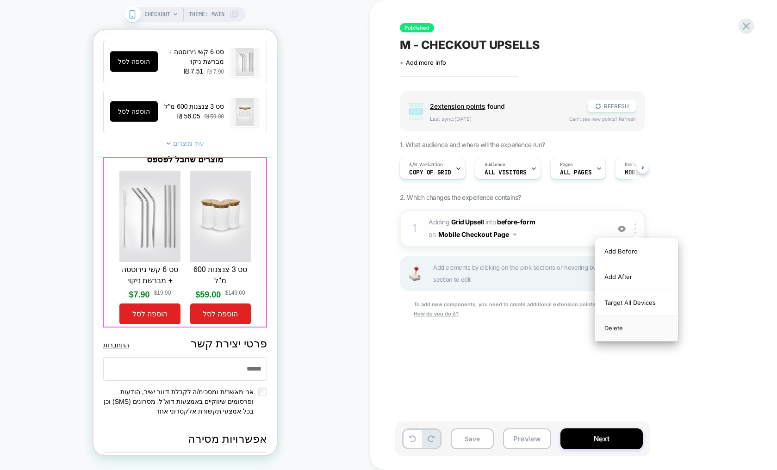
click at [616, 332] on div "Delete" at bounding box center [636, 327] width 82 height 25
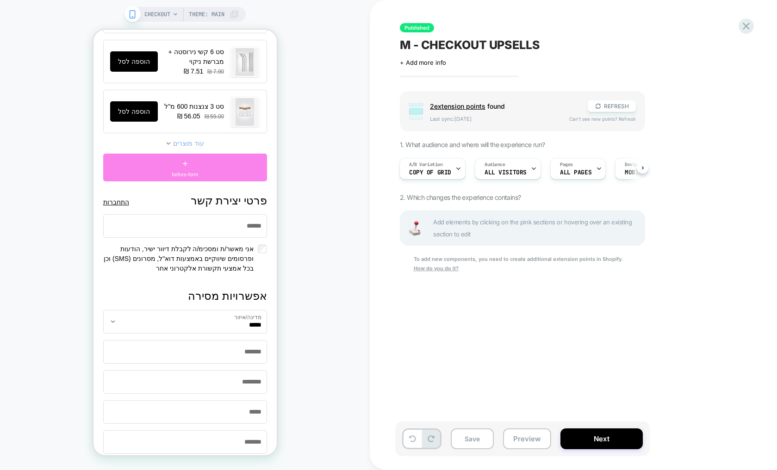
click at [194, 170] on div "+ before-form" at bounding box center [185, 168] width 164 height 28
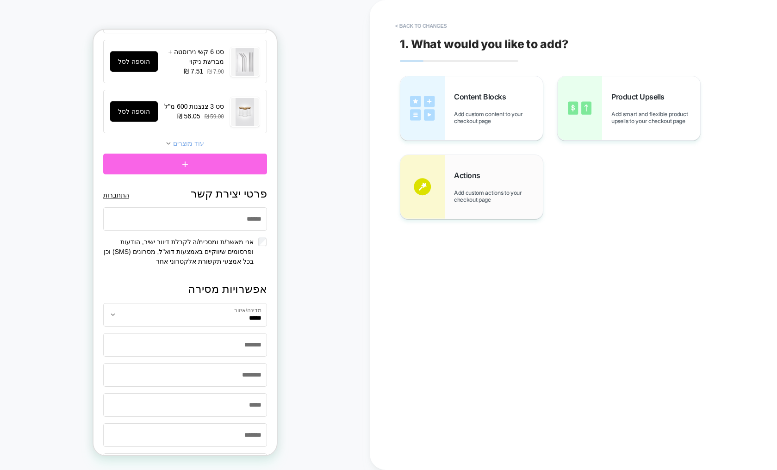
click at [493, 176] on div "Actions Add custom actions to your checkout page" at bounding box center [498, 187] width 89 height 32
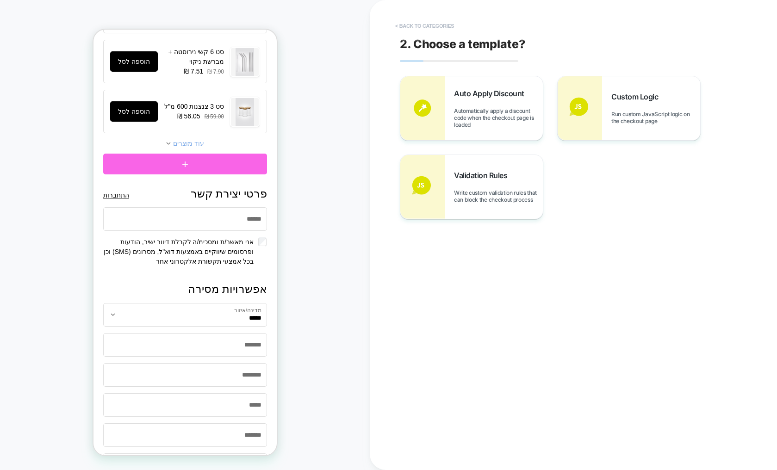
click at [430, 27] on button "< Back to categories" at bounding box center [424, 26] width 68 height 15
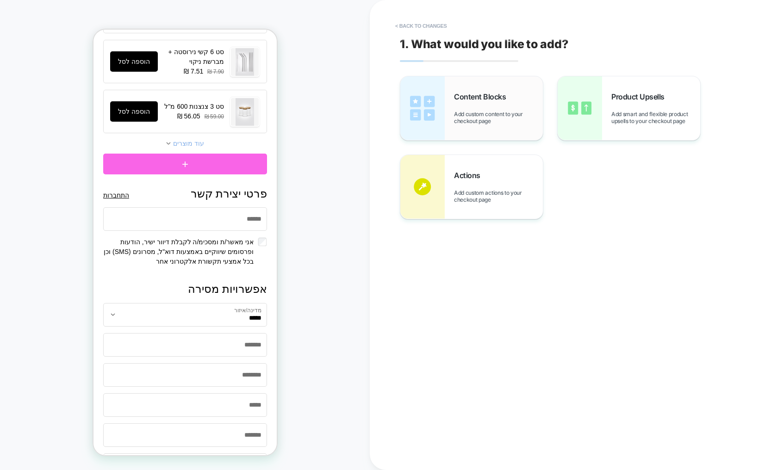
click at [500, 110] on div "Content Blocks Add custom content to your checkout page" at bounding box center [498, 108] width 89 height 32
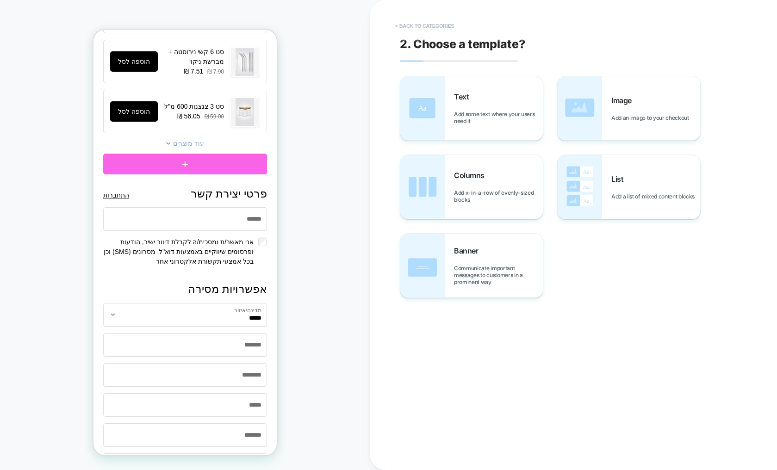
click at [420, 27] on button "< Back to categories" at bounding box center [424, 26] width 68 height 15
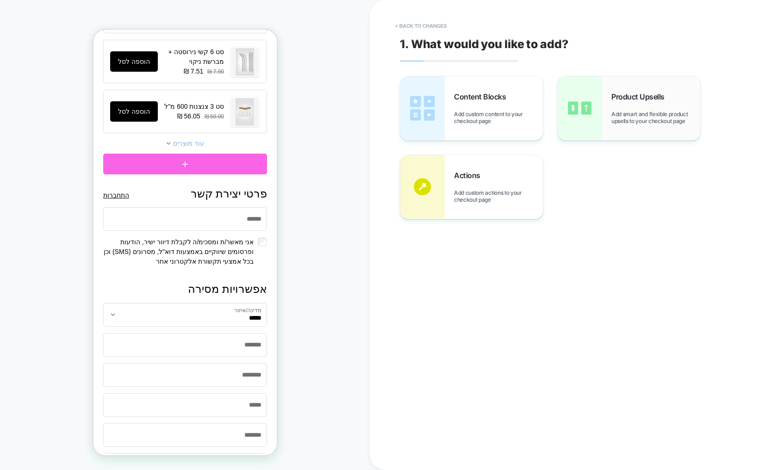
click at [617, 110] on div "Product Upsells Add smart and flexible product upsells to your checkout page" at bounding box center [655, 108] width 89 height 32
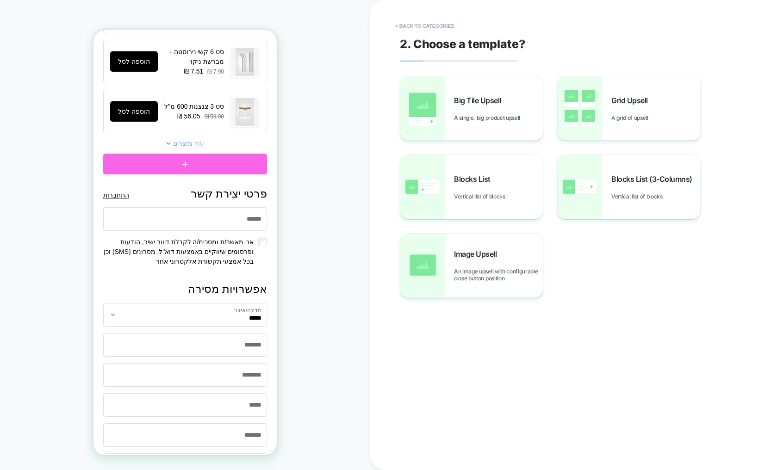
click at [433, 62] on div at bounding box center [459, 61] width 118 height 2
click at [451, 62] on div "2. Choose a template? Big Tile Upsell A single, big product upsell Grid Upsell …" at bounding box center [568, 234] width 347 height 451
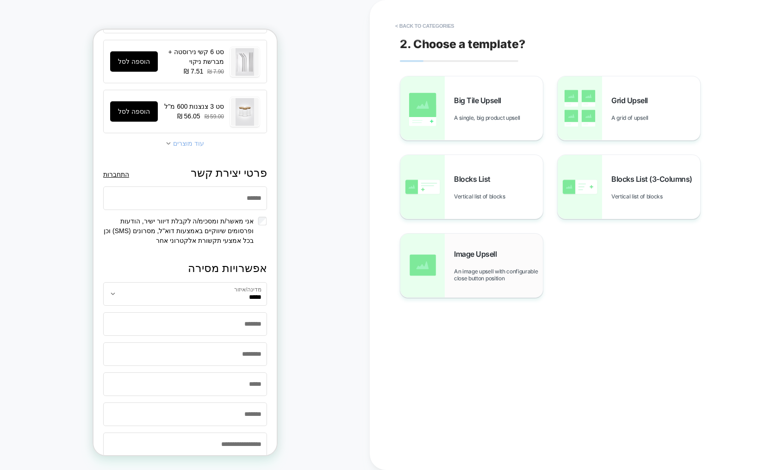
click at [482, 280] on span "An image upsell with configurable close button position" at bounding box center [498, 275] width 89 height 14
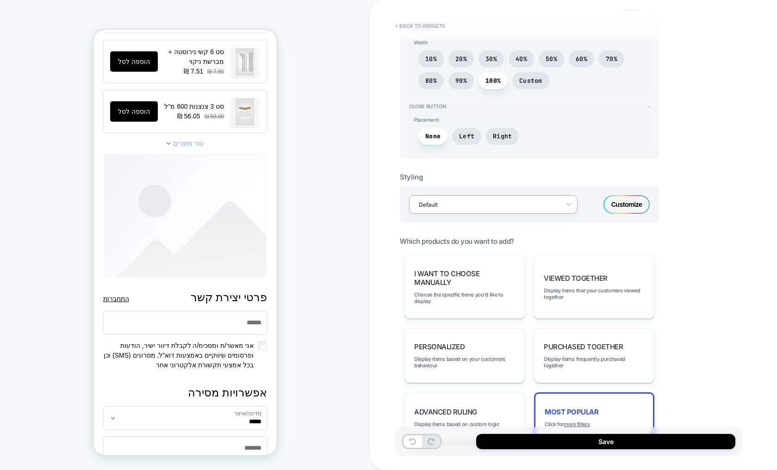
scroll to position [133, 0]
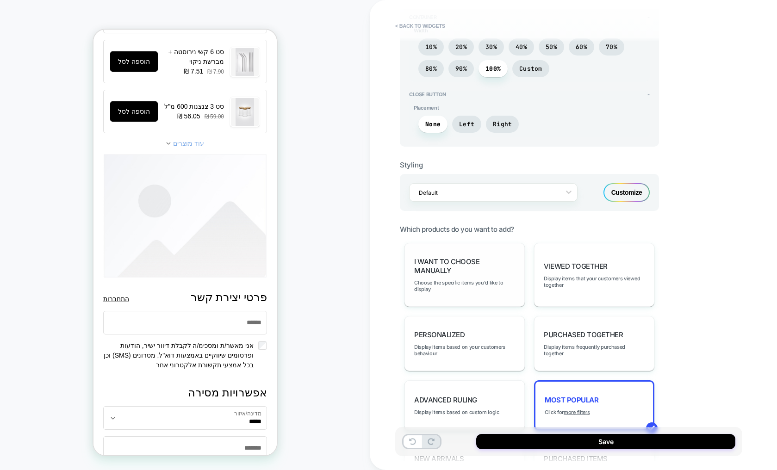
click at [461, 273] on span "I want to choose manually" at bounding box center [464, 266] width 101 height 18
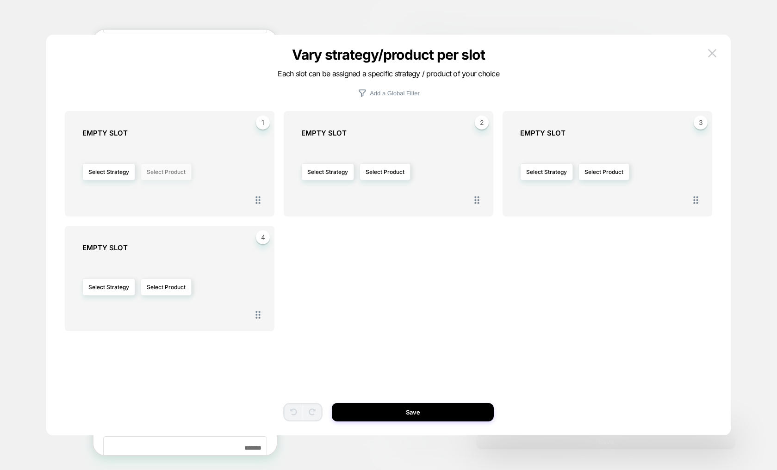
click at [178, 176] on button "Select Product" at bounding box center [166, 171] width 51 height 17
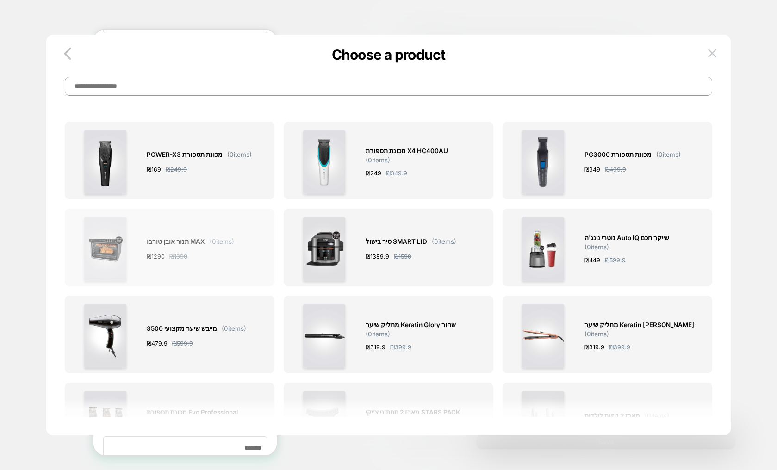
click at [172, 247] on div "תנור אובן טורבו MAX ( 0 items) ₪ 1290 ₪ 1390" at bounding box center [190, 249] width 87 height 64
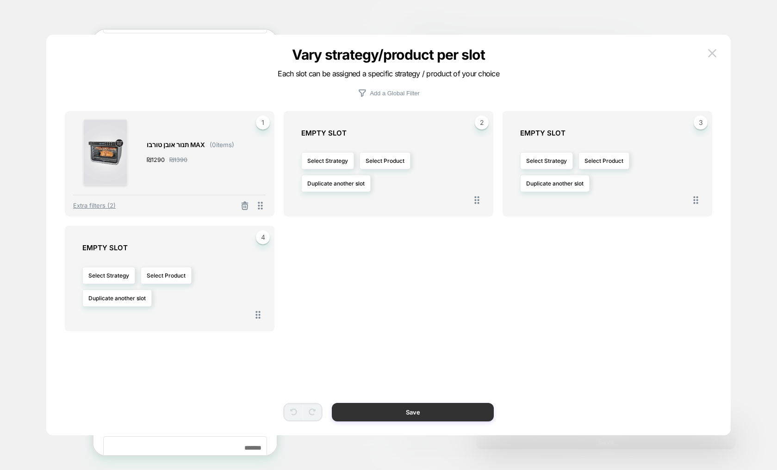
click at [432, 417] on button "Save" at bounding box center [413, 412] width 162 height 19
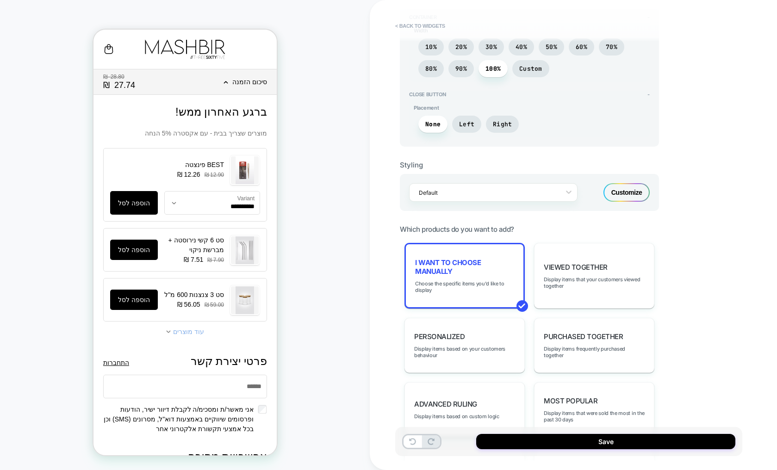
scroll to position [0, 0]
click at [605, 200] on div "Default Customize" at bounding box center [529, 192] width 259 height 37
click at [617, 197] on div "Customize" at bounding box center [626, 192] width 46 height 19
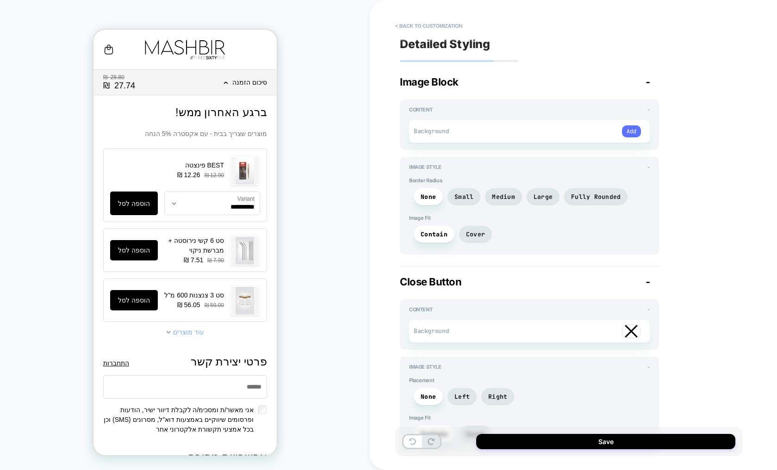
click at [636, 130] on button "Add" at bounding box center [631, 131] width 19 height 12
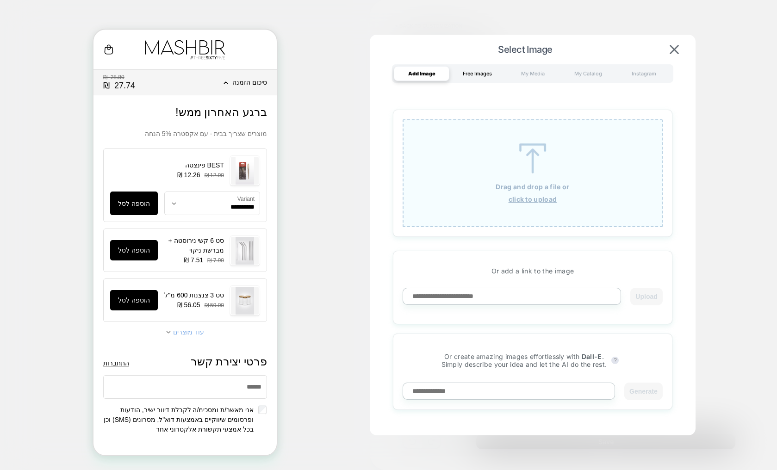
click at [480, 72] on div "Free Images" at bounding box center [477, 73] width 56 height 15
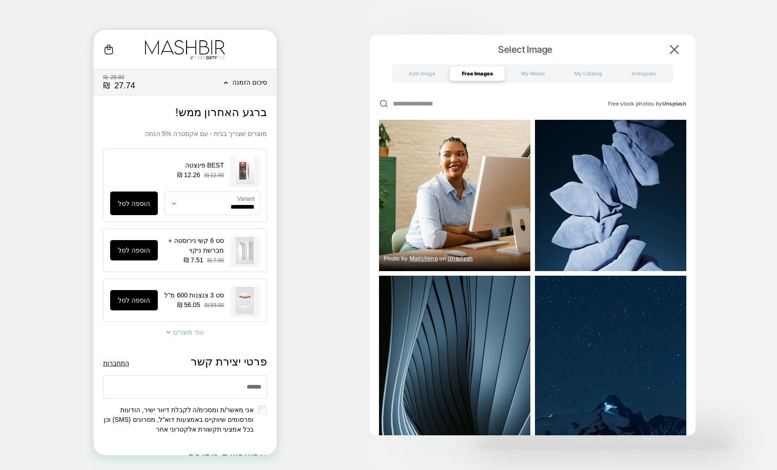
click at [437, 186] on img at bounding box center [454, 195] width 151 height 151
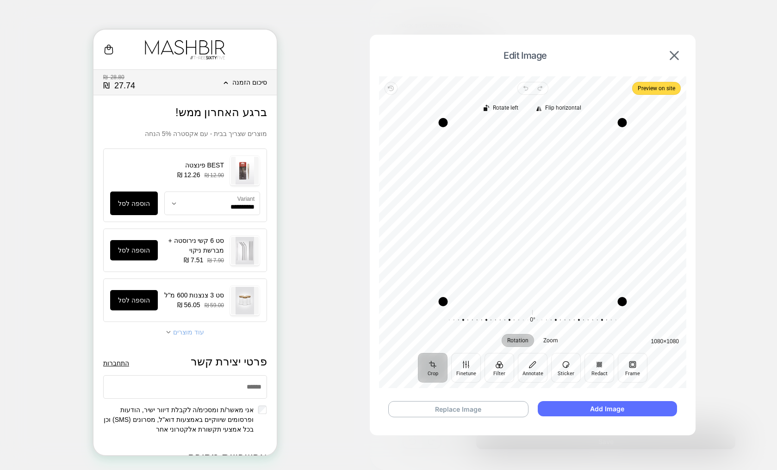
click at [593, 407] on button "Add Image" at bounding box center [607, 408] width 139 height 15
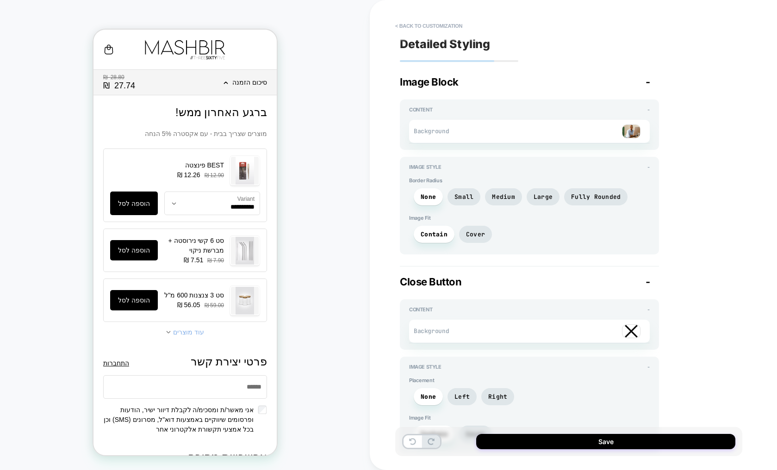
type textarea "*"
click at [443, 25] on button "< Back to customization" at bounding box center [428, 26] width 76 height 15
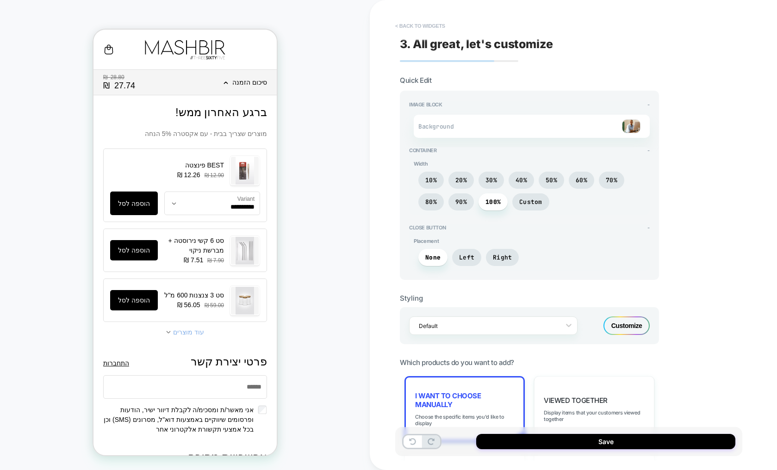
click at [429, 25] on button "< Back to widgets" at bounding box center [419, 26] width 59 height 15
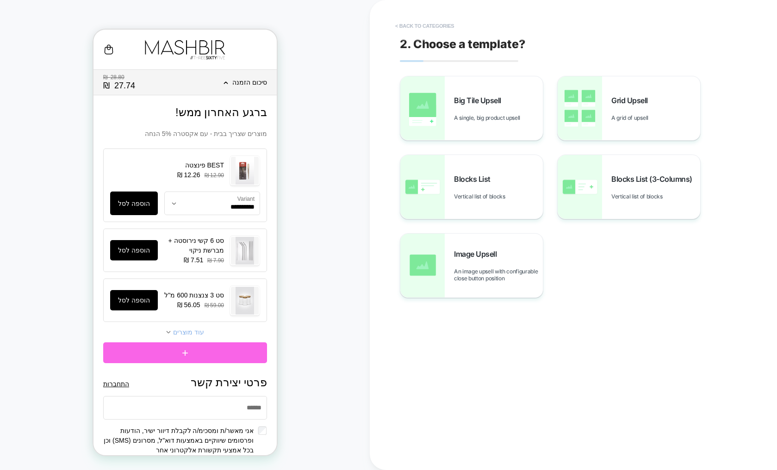
click at [421, 27] on button "< Back to categories" at bounding box center [424, 26] width 68 height 15
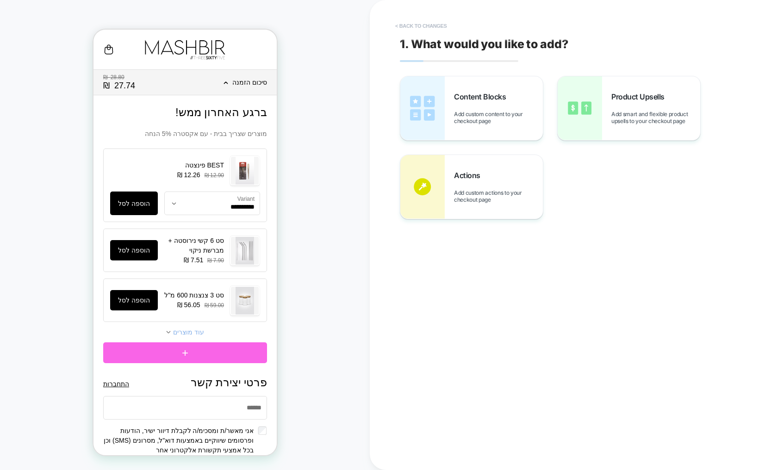
click at [420, 28] on button "< Back to changes" at bounding box center [420, 26] width 61 height 15
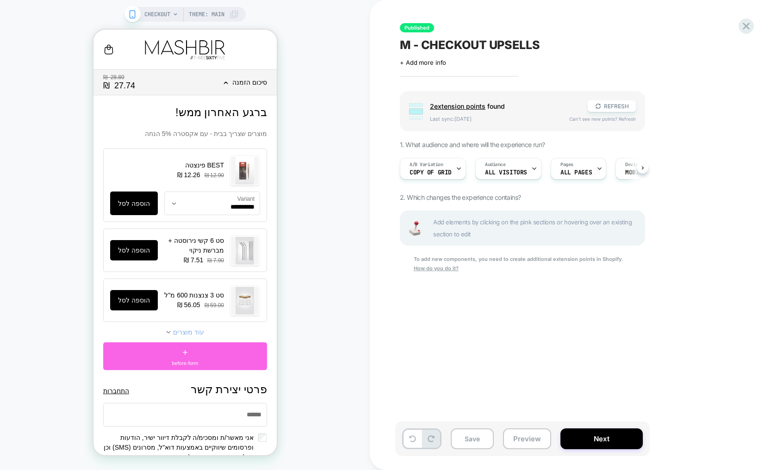
scroll to position [0, 0]
click at [452, 170] on div "A/B Variation Copy of GRID" at bounding box center [430, 168] width 61 height 21
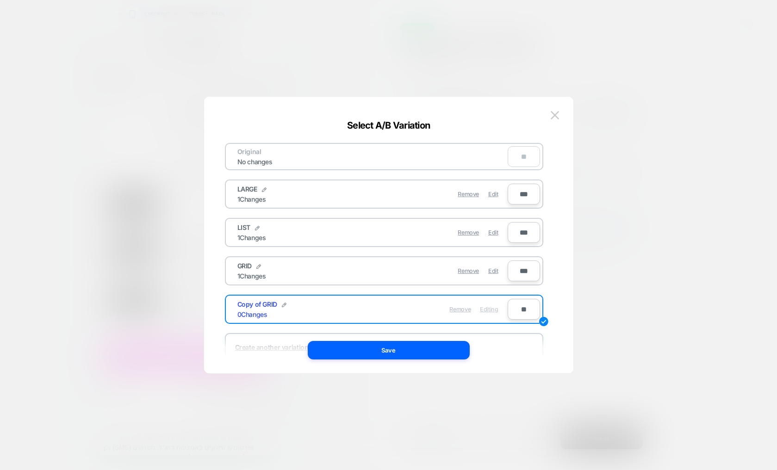
click at [465, 311] on span "Remove" at bounding box center [459, 309] width 21 height 7
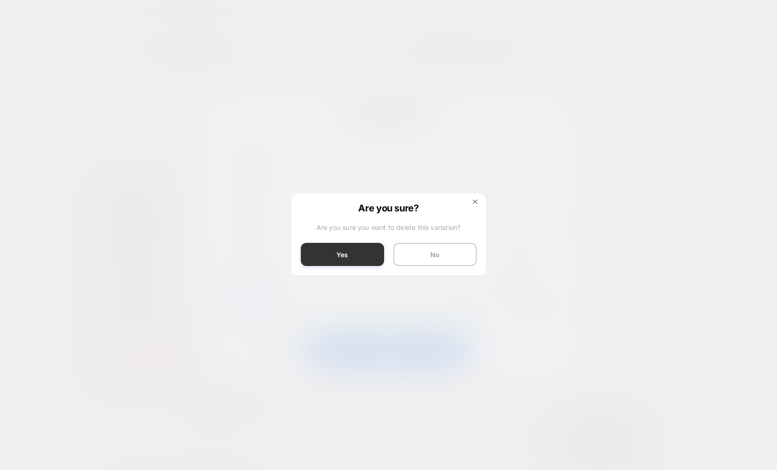
click at [357, 259] on button "Yes" at bounding box center [342, 254] width 83 height 23
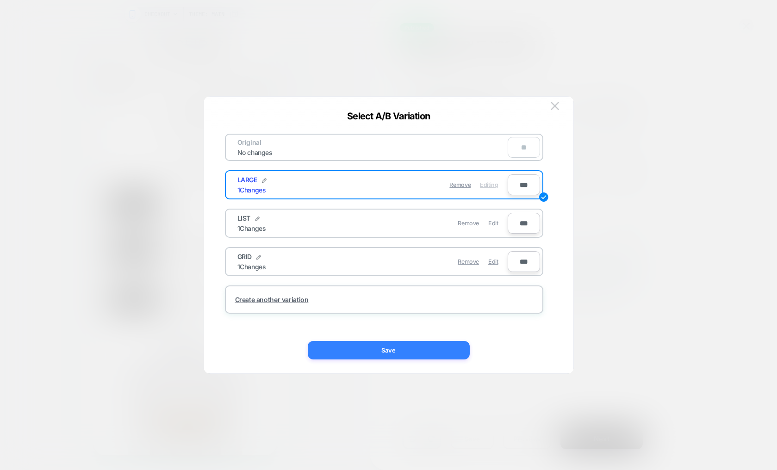
click at [368, 347] on button "Save" at bounding box center [389, 350] width 162 height 19
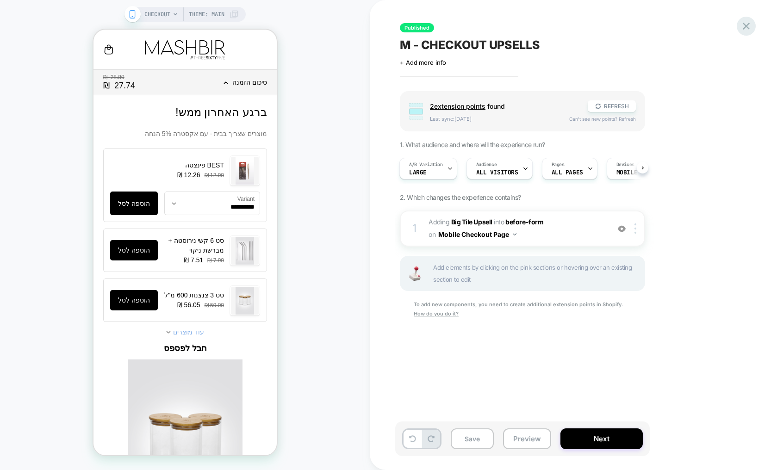
click at [746, 27] on icon at bounding box center [746, 26] width 12 height 12
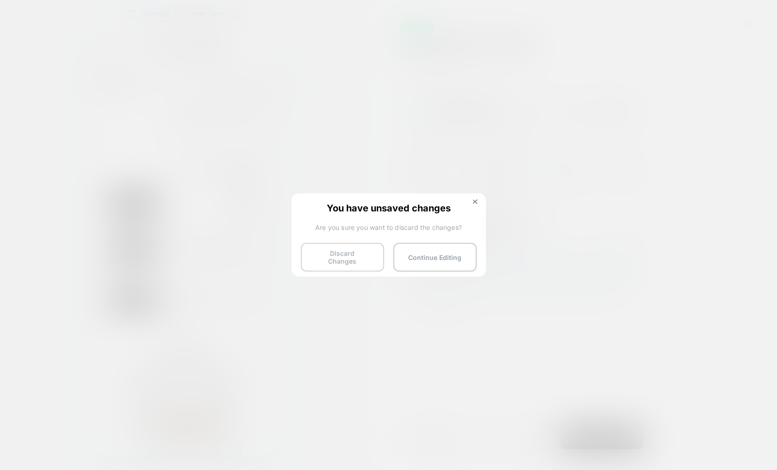
click at [358, 259] on button "Discard Changes" at bounding box center [342, 257] width 83 height 29
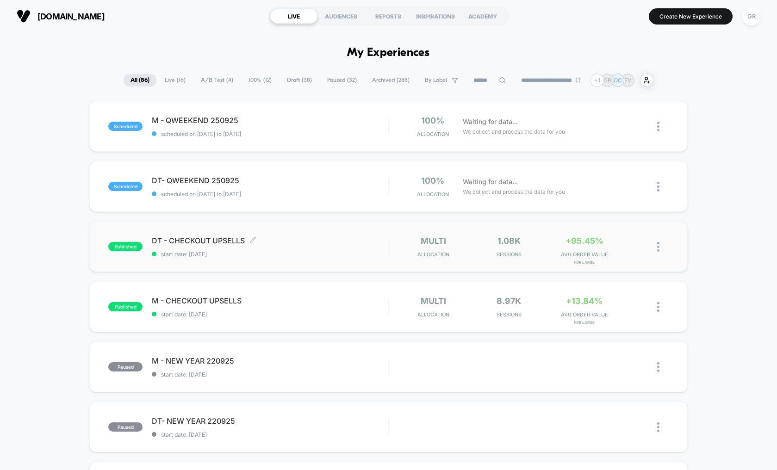
click at [315, 237] on span "DT - CHECKOUT UPSELLS Click to edit experience details" at bounding box center [270, 240] width 236 height 9
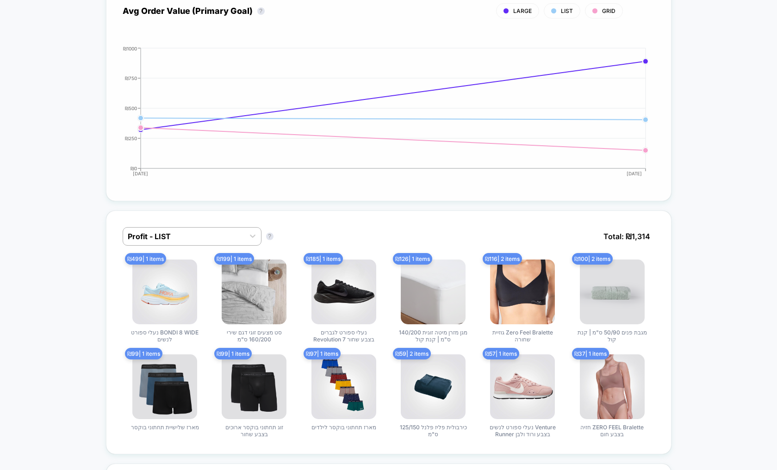
scroll to position [466, 0]
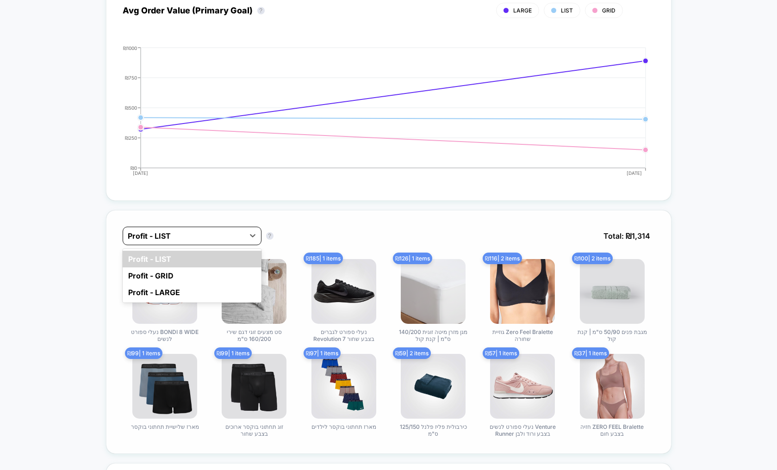
click at [238, 240] on div at bounding box center [184, 235] width 112 height 11
